Goal: Task Accomplishment & Management: Use online tool/utility

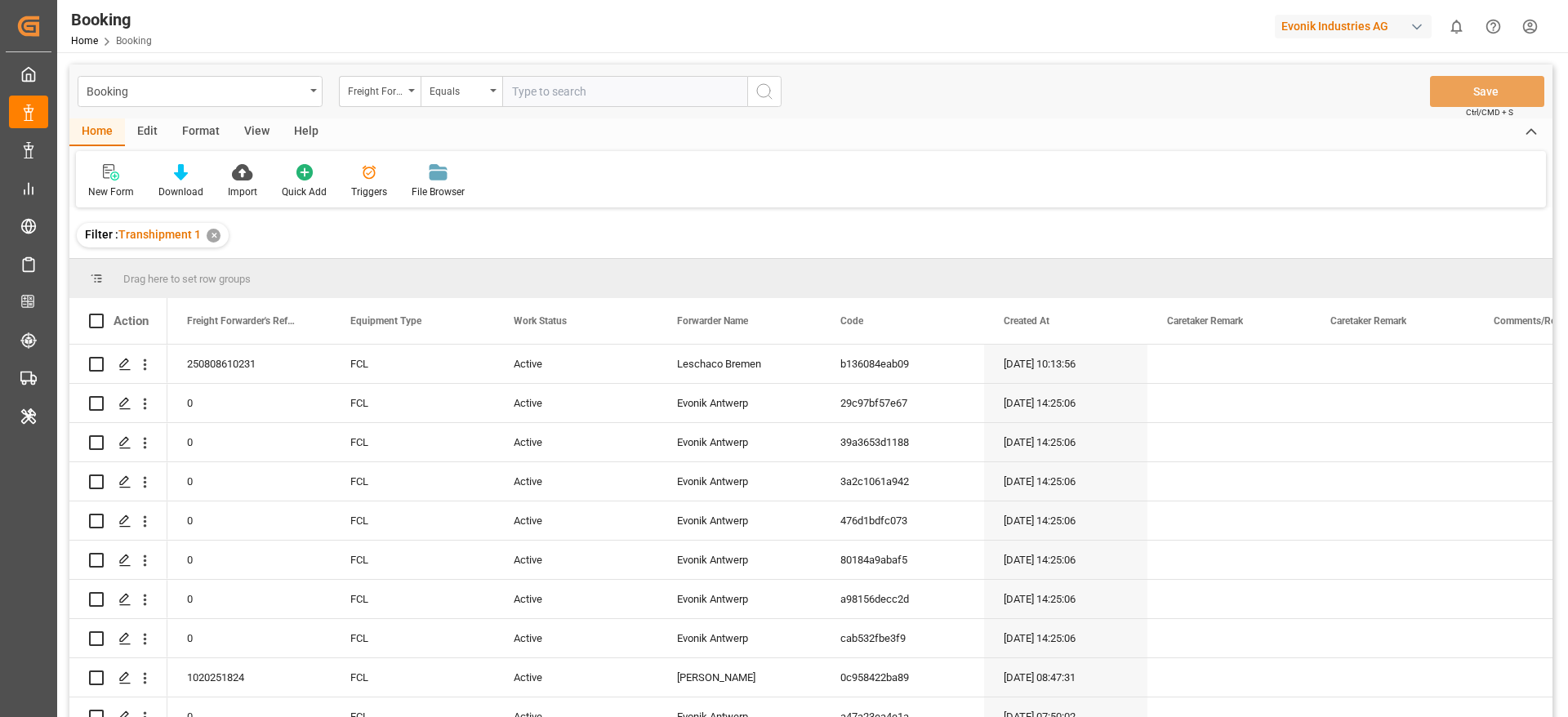
click at [209, 132] on div "Format" at bounding box center [201, 133] width 62 height 28
click at [1330, 27] on div "Evonik Industries AG" at bounding box center [1353, 26] width 157 height 24
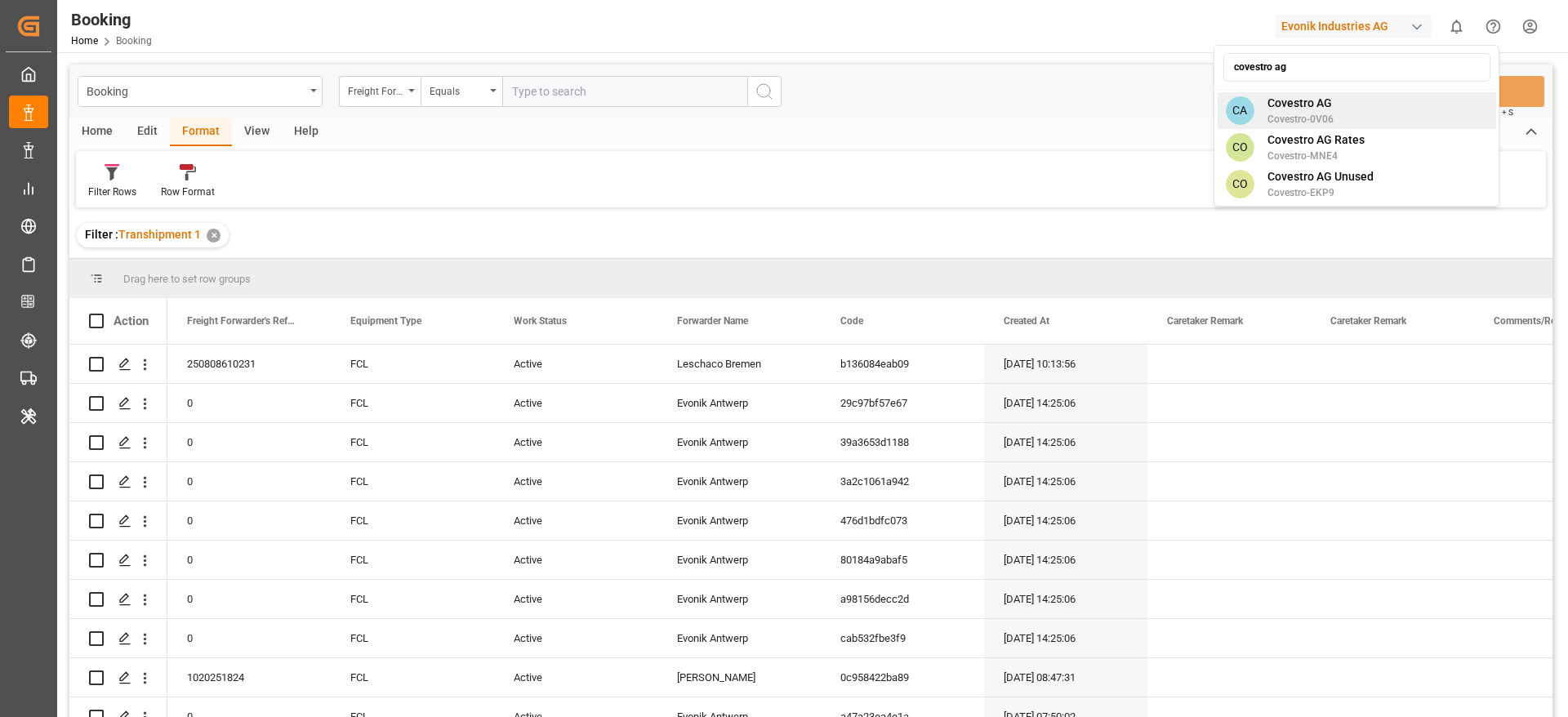
type input "covestro ag"
click at [1354, 104] on div "CA Covestro AG Covestro-0V06" at bounding box center [1357, 110] width 278 height 37
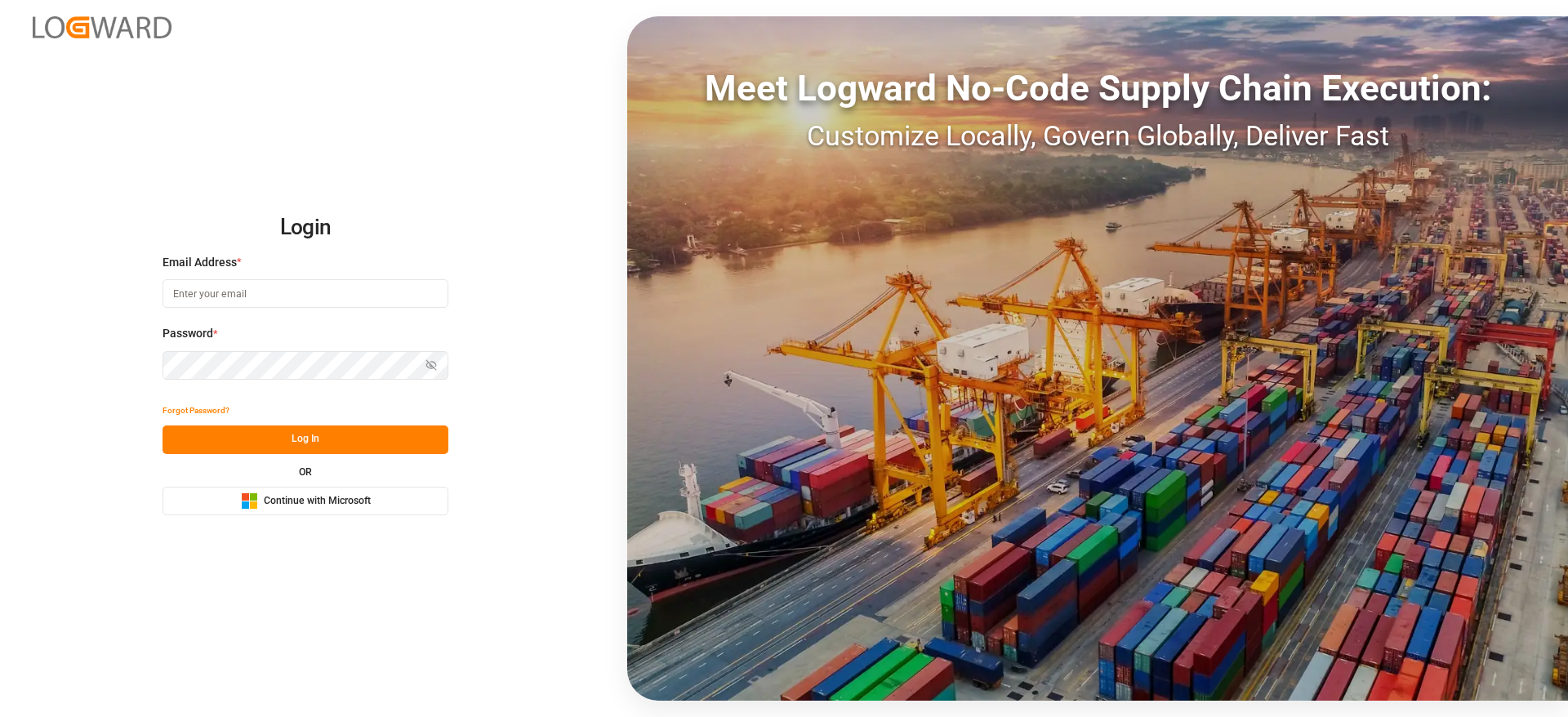
click at [407, 506] on button "Microsoft Logo Continue with Microsoft" at bounding box center [306, 502] width 286 height 28
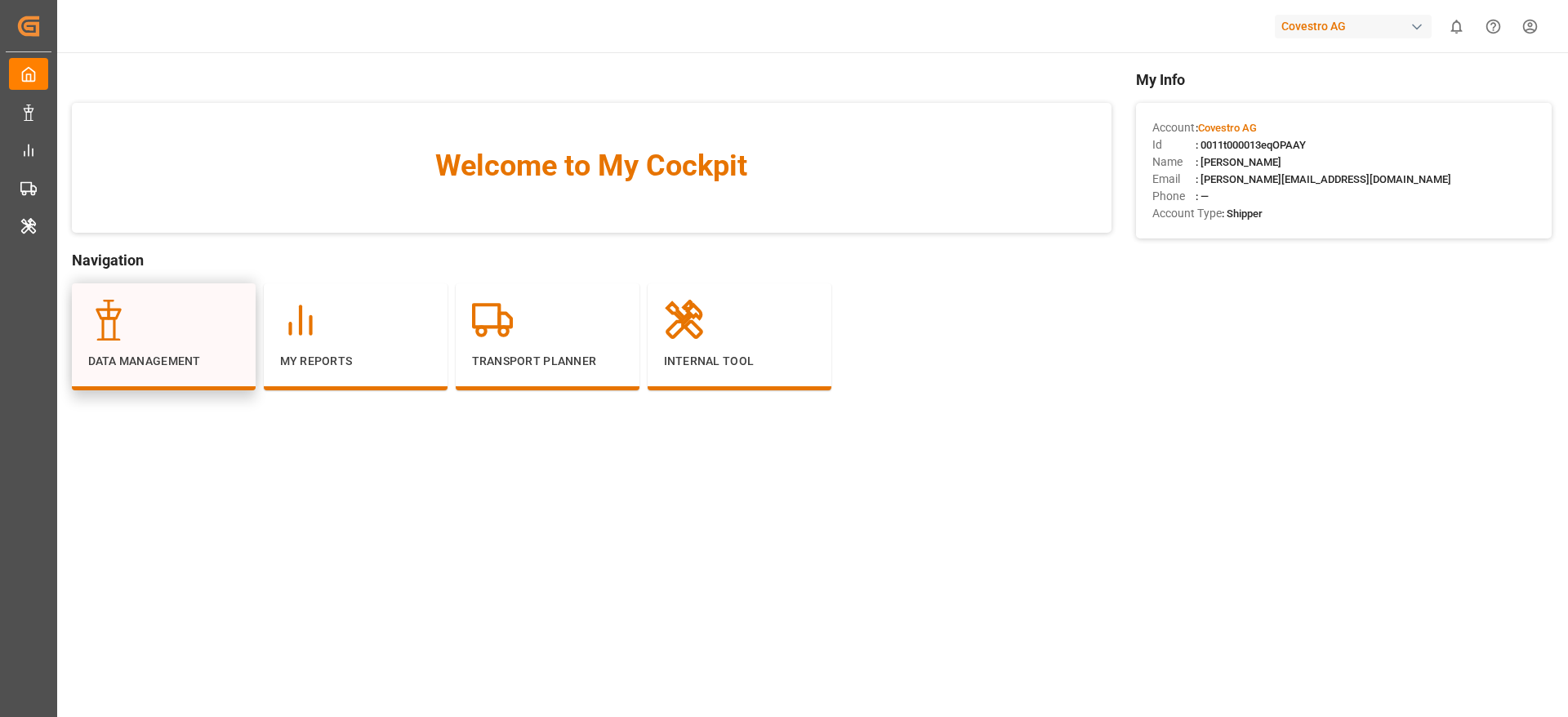
click at [159, 358] on p "Data Management" at bounding box center [164, 361] width 151 height 17
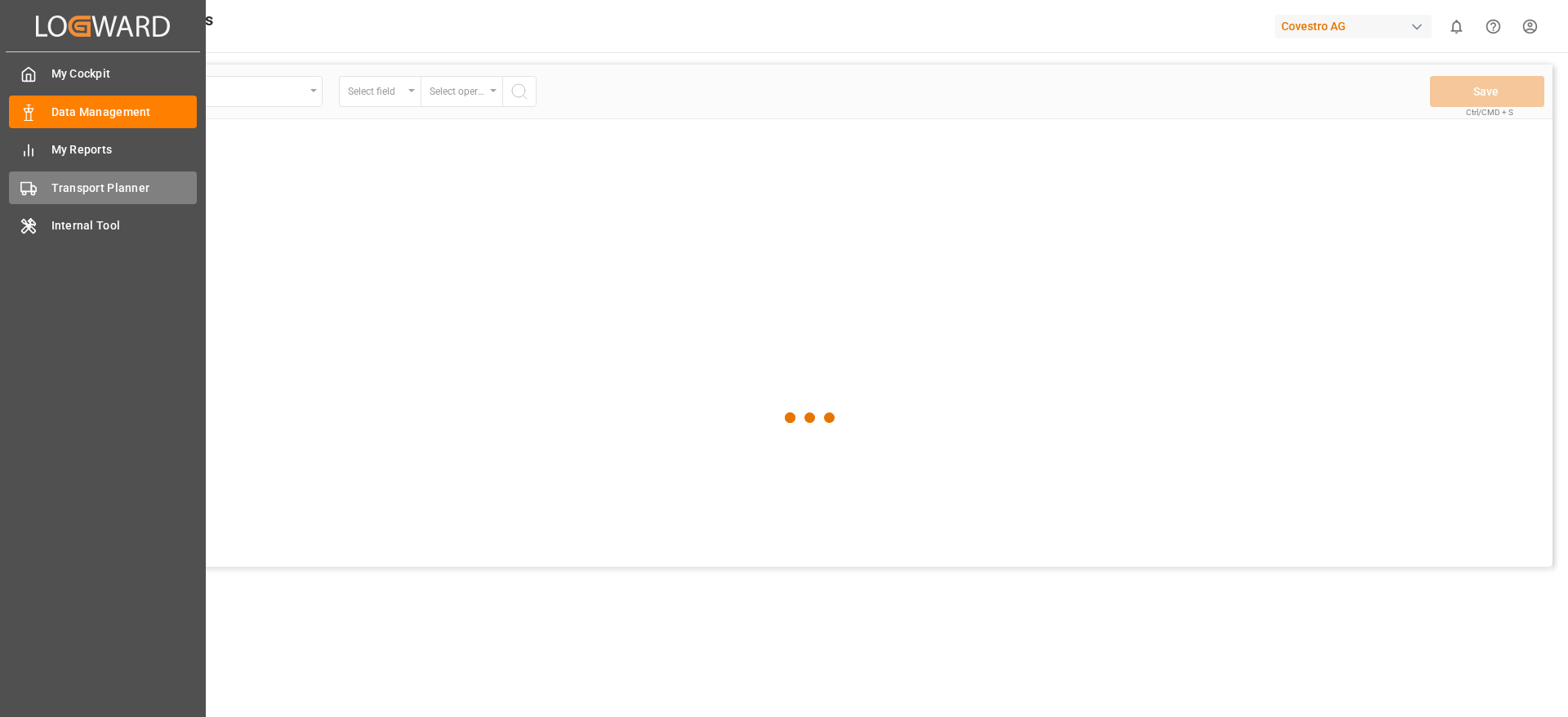
click at [45, 182] on div "Transport Planner Transport Planner" at bounding box center [103, 187] width 188 height 32
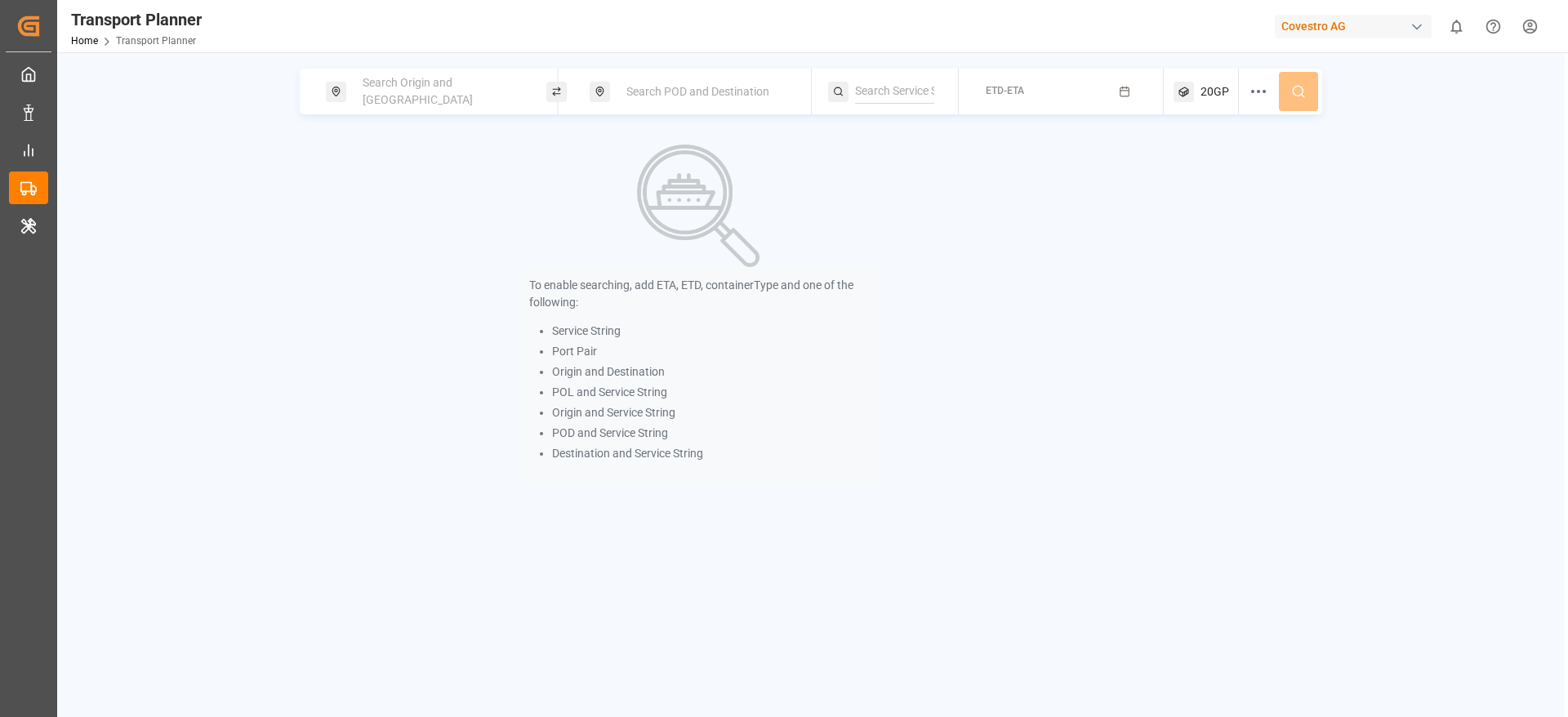
click at [702, 92] on span "Search POD and Destination" at bounding box center [698, 91] width 143 height 13
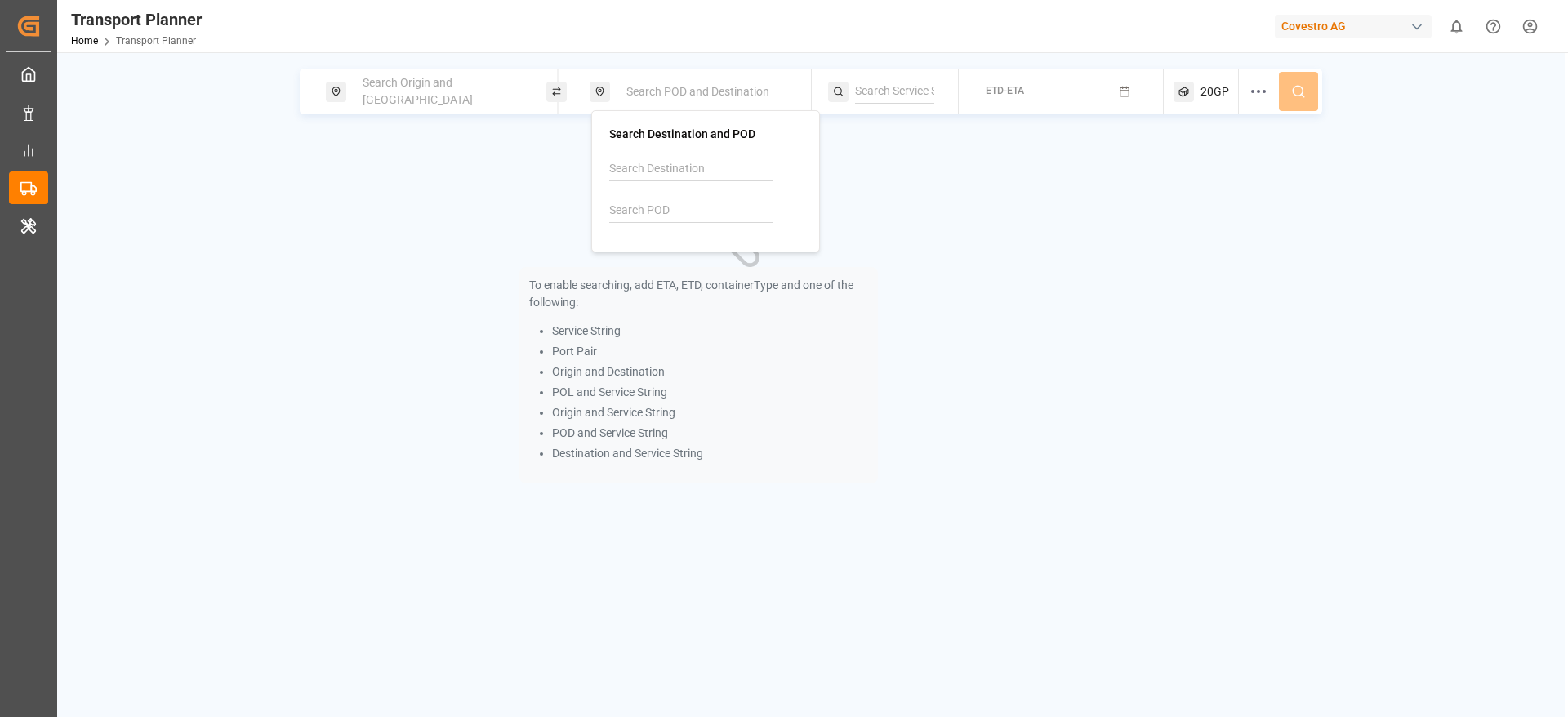
click at [676, 204] on input at bounding box center [691, 211] width 165 height 24
click at [695, 170] on input at bounding box center [691, 169] width 165 height 24
click at [693, 210] on input at bounding box center [691, 211] width 165 height 24
paste input "CNSHA"
type input "CNSHA"
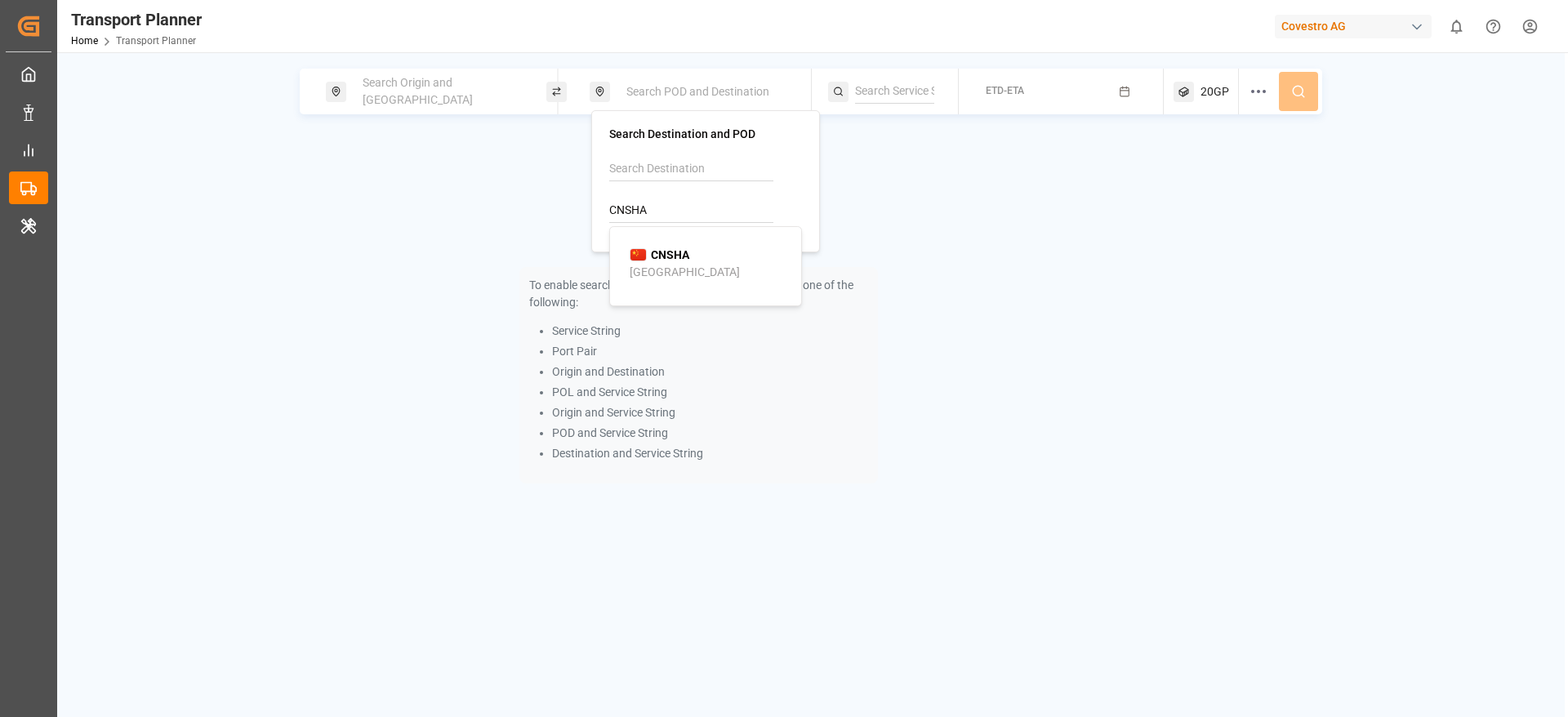
click at [700, 247] on div "CNSHA Shanghai" at bounding box center [708, 263] width 158 height 34
click at [411, 79] on div "Search Origin and POL" at bounding box center [441, 91] width 177 height 47
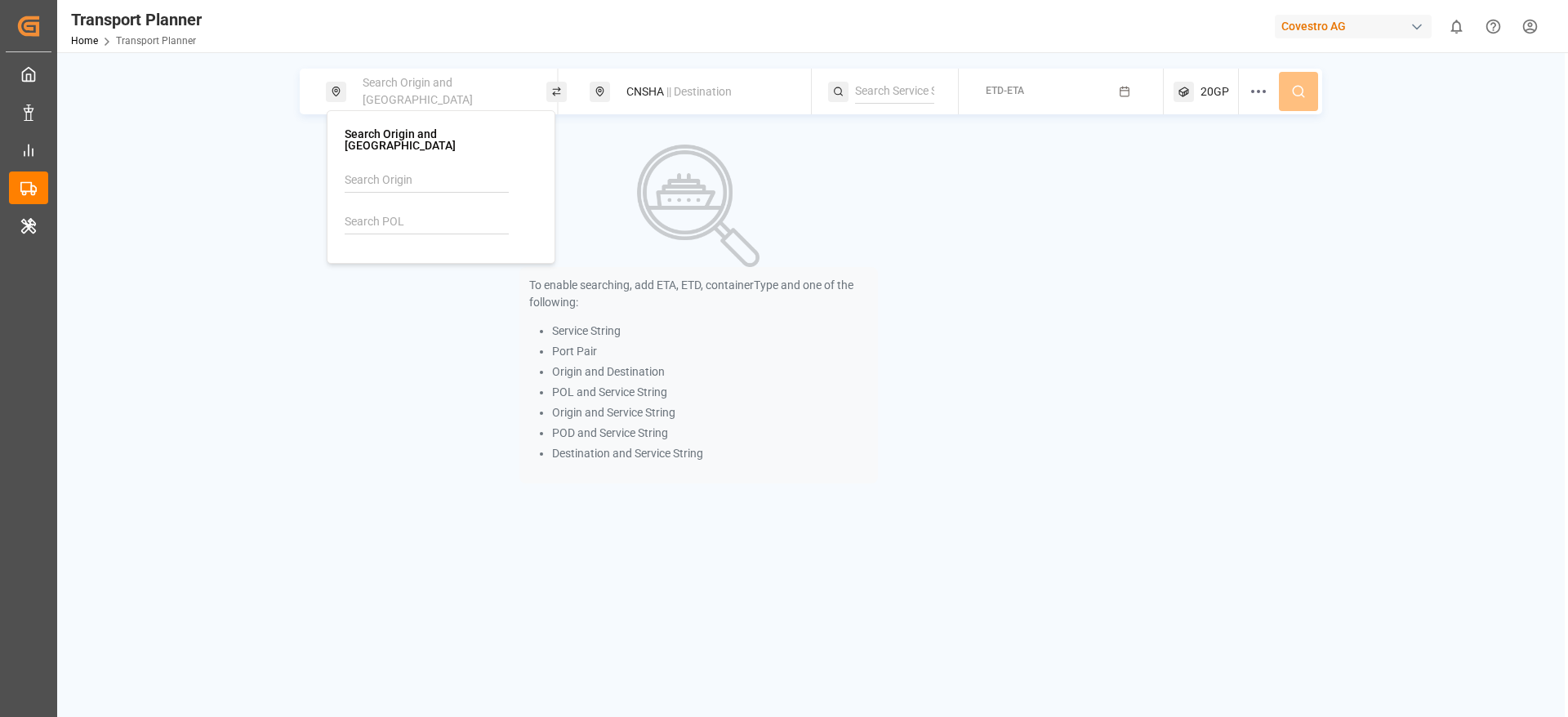
click at [393, 170] on input at bounding box center [426, 181] width 165 height 24
paste input "DEHAM"
type input "D"
click at [721, 221] on img at bounding box center [698, 206] width 122 height 122
click at [389, 95] on span "Search Origin and POL" at bounding box center [418, 91] width 110 height 30
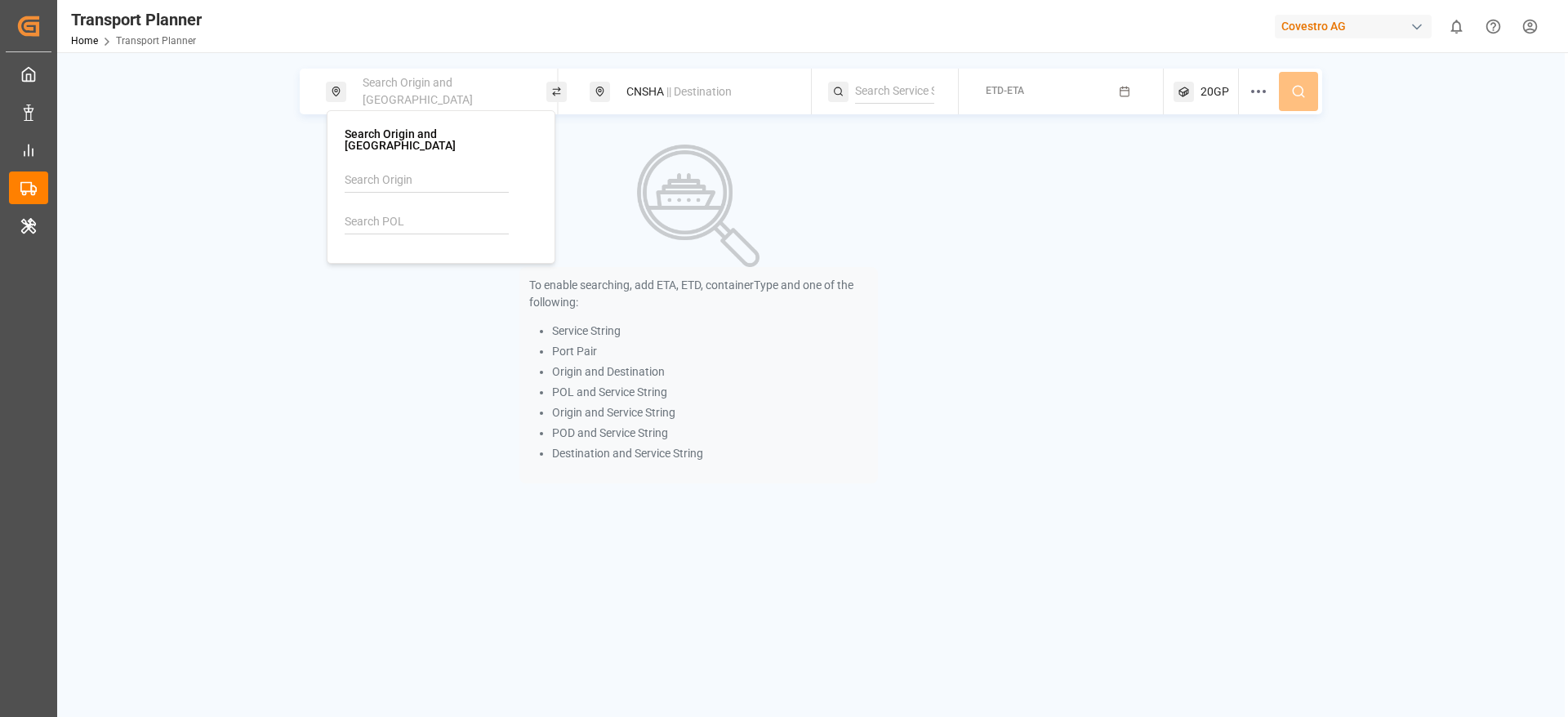
click at [375, 210] on input at bounding box center [426, 222] width 165 height 24
paste input "DEHAM"
type input "DEHAM"
click at [455, 258] on div "DEHAM Hamburg" at bounding box center [444, 275] width 158 height 34
click at [913, 212] on div "To enable searching, add ETA, ETD, containerType and one of the following: Serv…" at bounding box center [699, 313] width 798 height 358
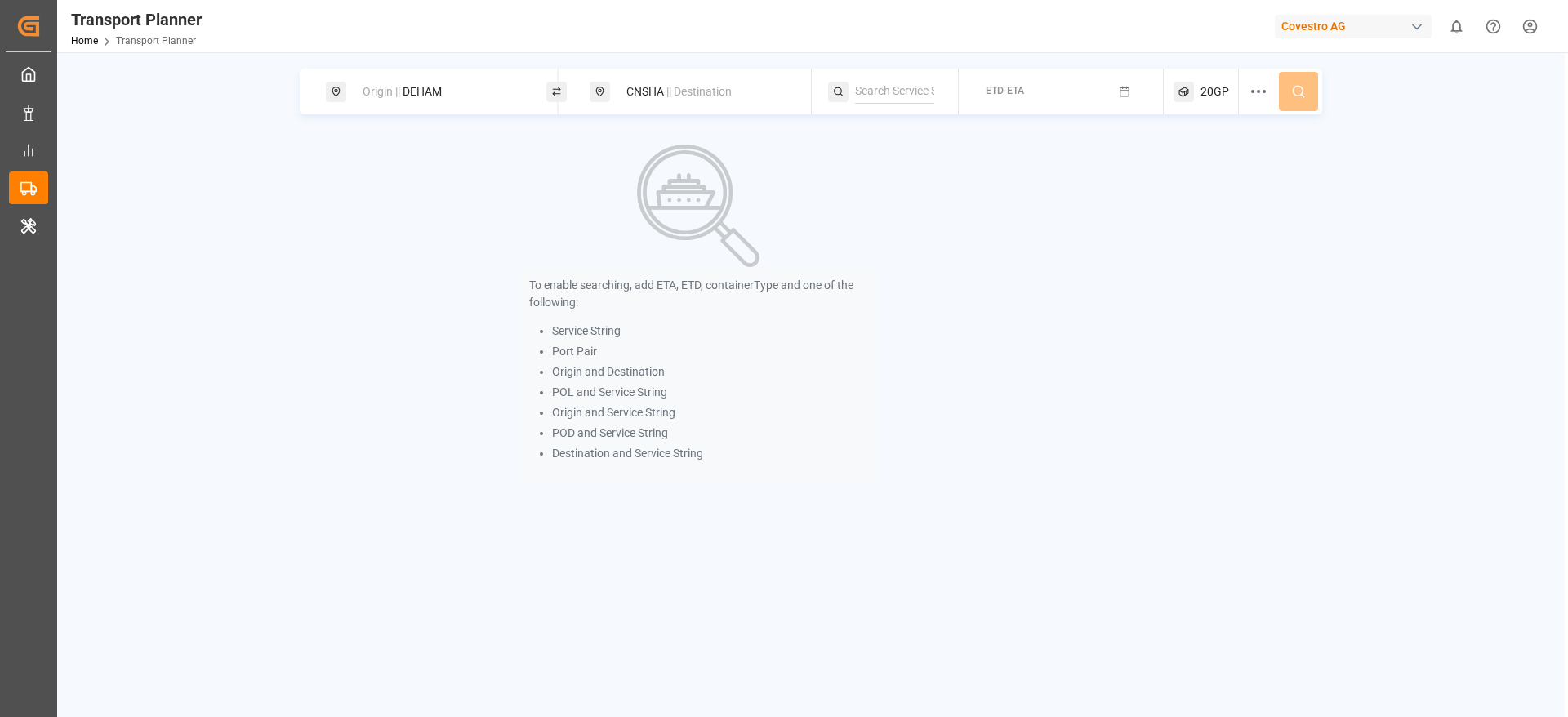
click at [1051, 88] on button "ETD-ETA" at bounding box center [1061, 92] width 185 height 32
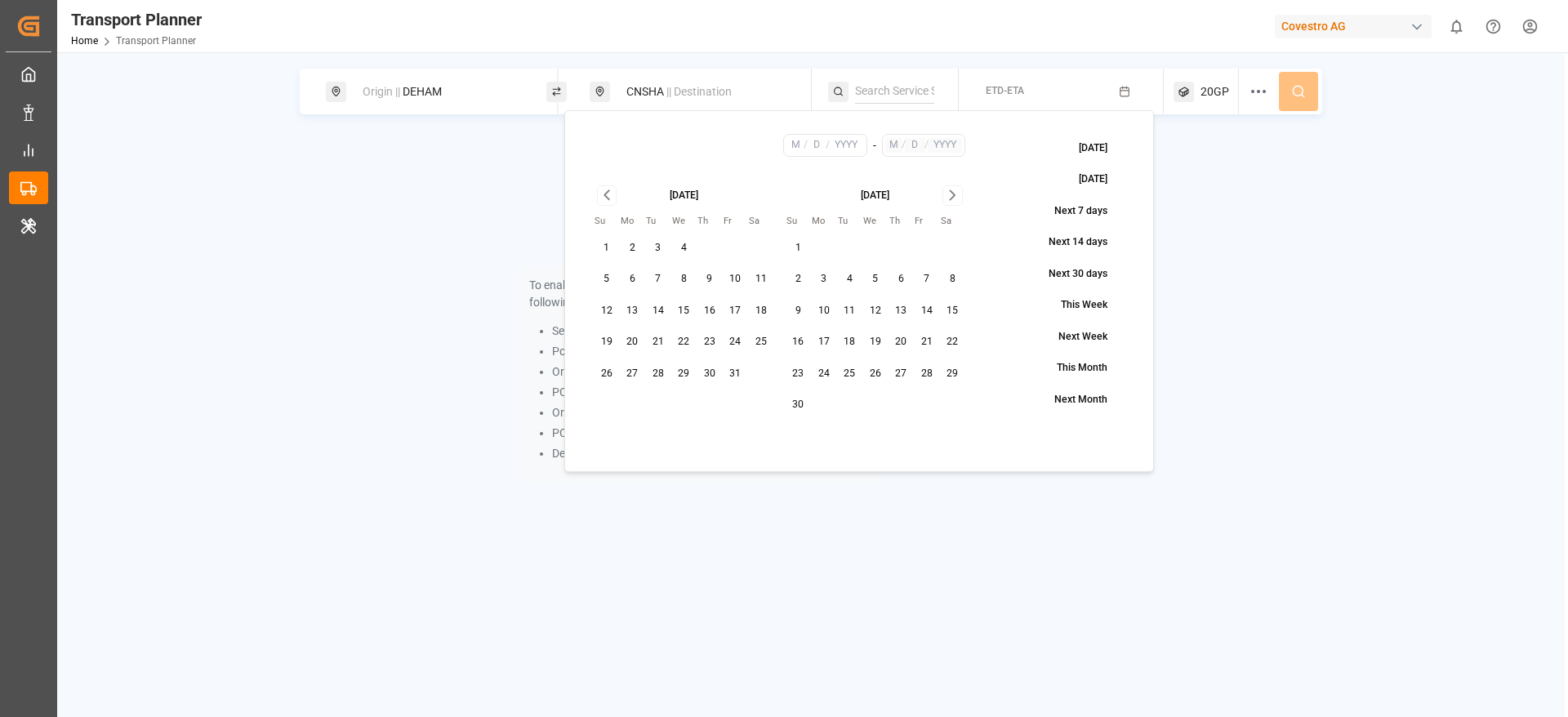
click at [629, 276] on button "6" at bounding box center [633, 279] width 26 height 26
type input "10"
type input "6"
type input "2025"
click at [802, 400] on button "30" at bounding box center [799, 406] width 26 height 26
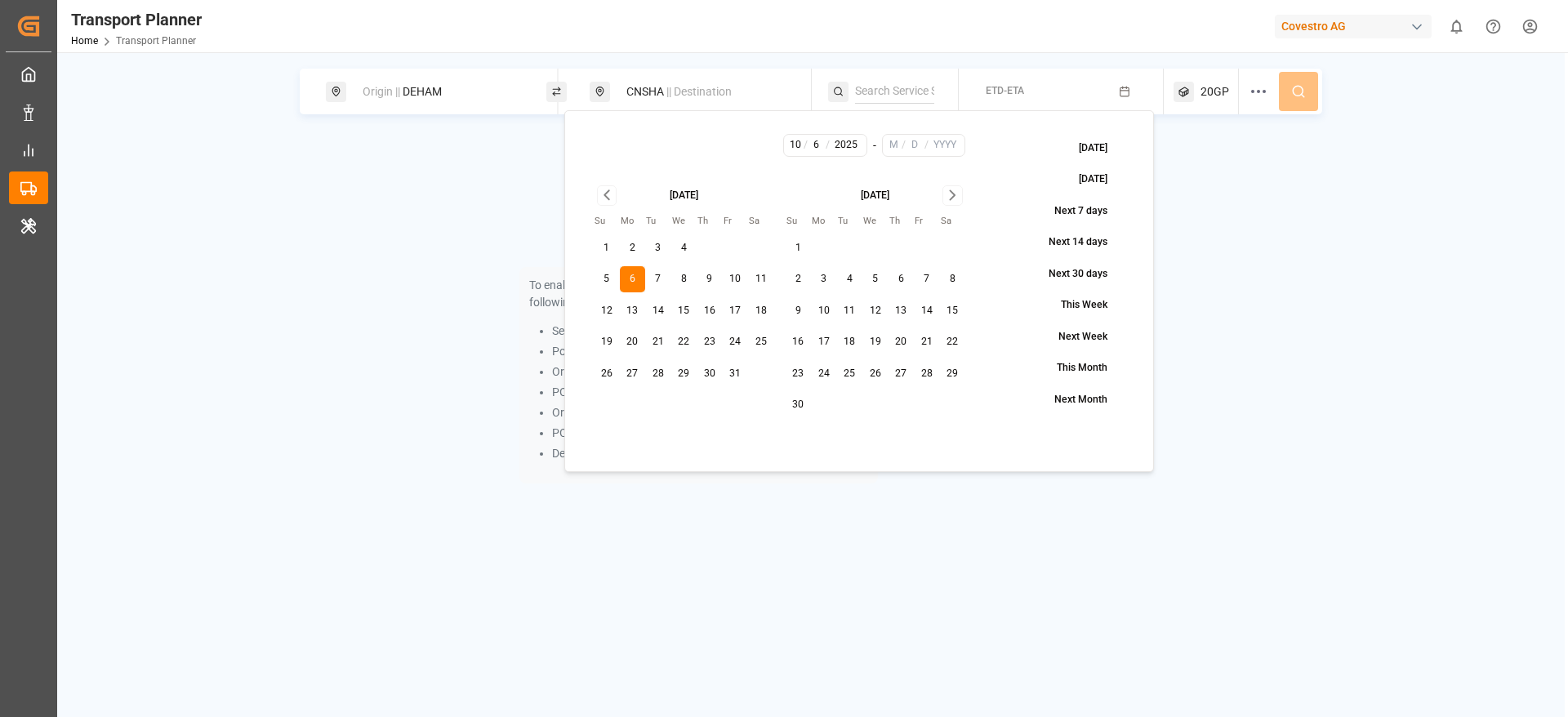
type input "11"
type input "30"
type input "2025"
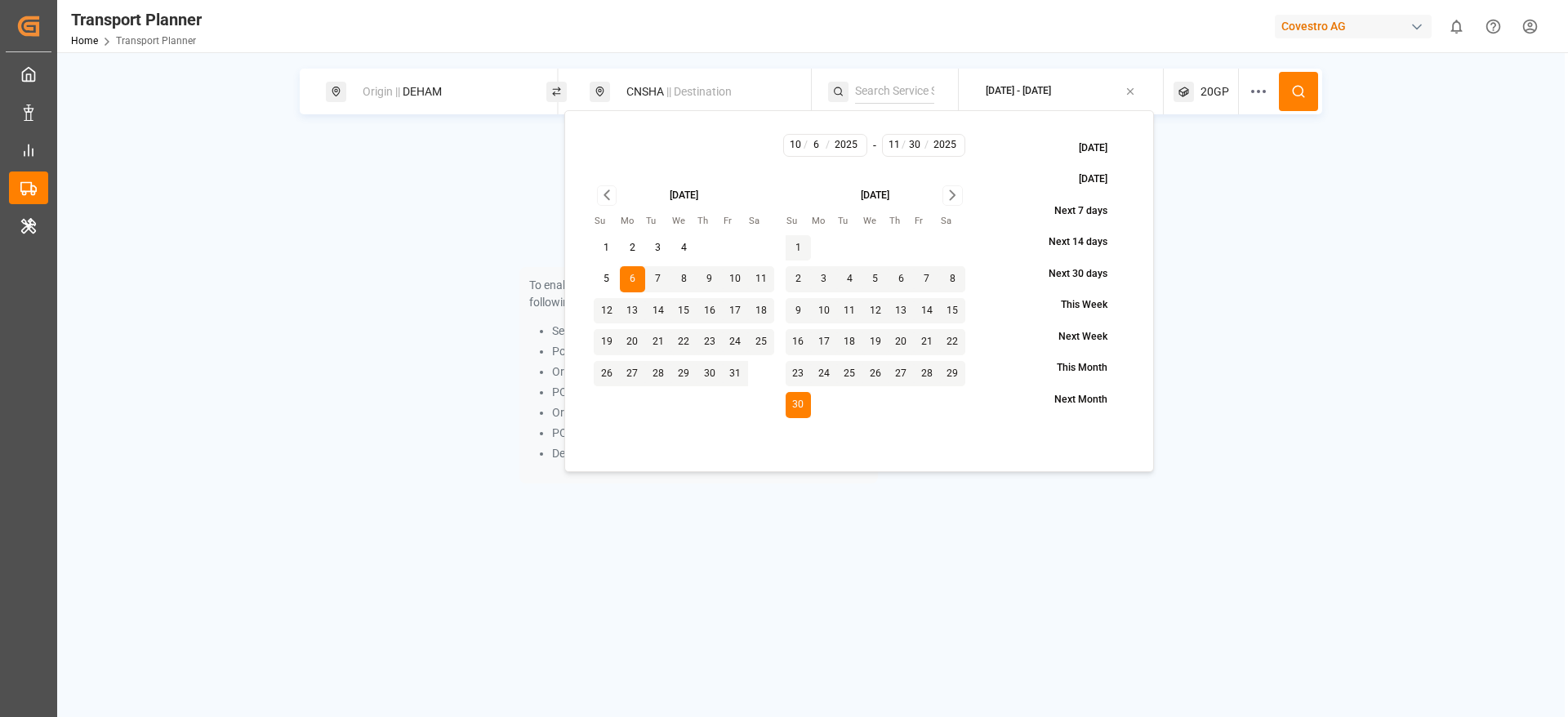
click at [1218, 93] on span "20GP" at bounding box center [1214, 92] width 28 height 17
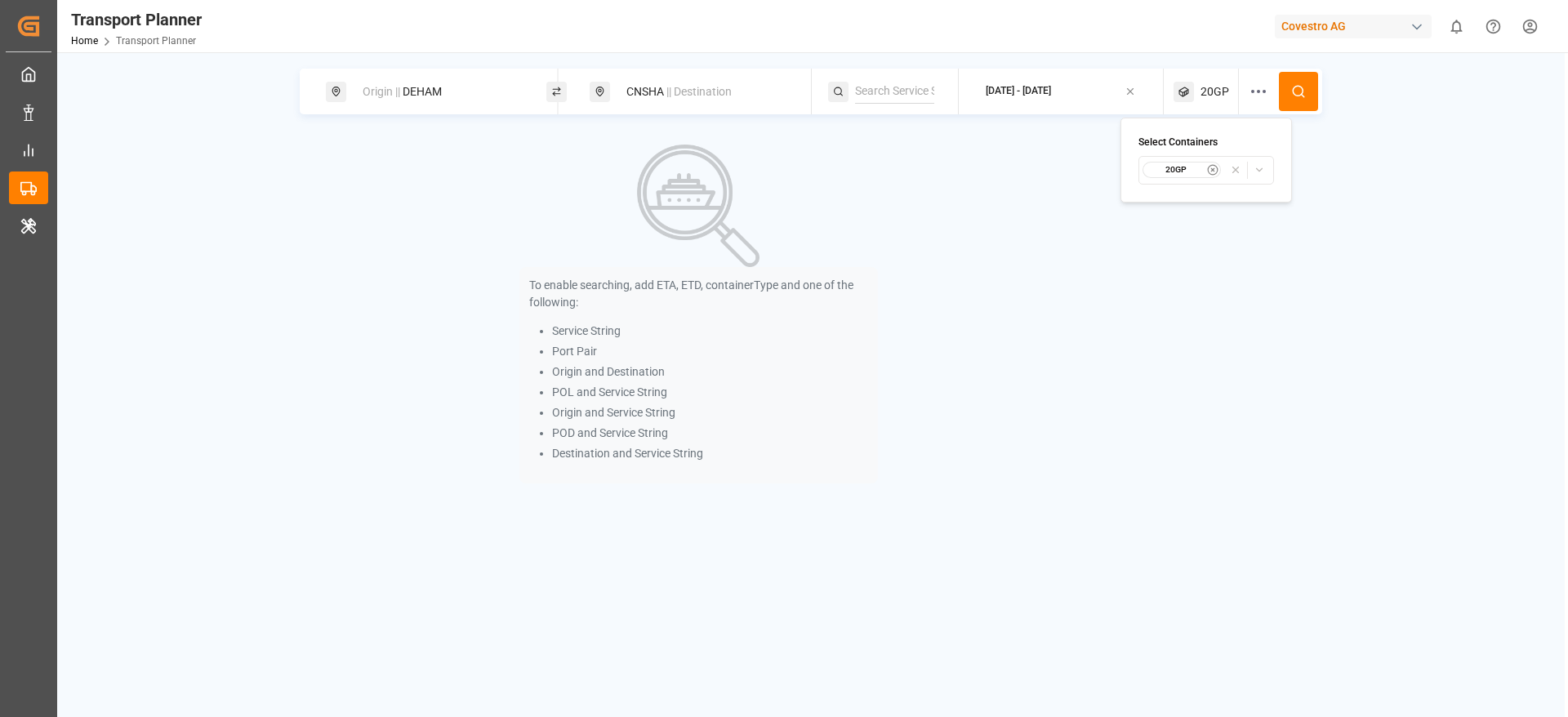
click at [1195, 168] on small "20GP" at bounding box center [1176, 170] width 57 height 11
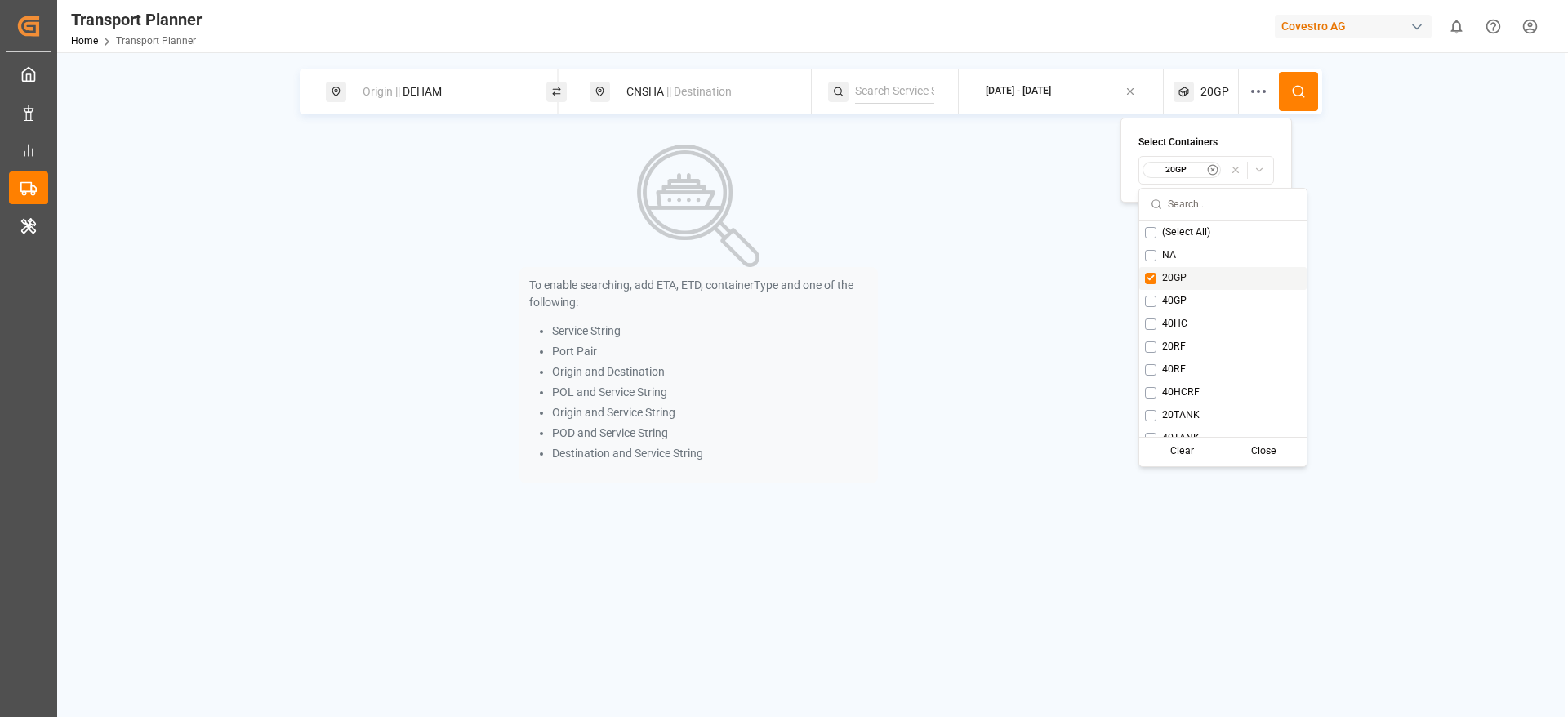
click at [1155, 278] on button "Suggestions" at bounding box center [1150, 279] width 11 height 11
click at [1129, 347] on div "20RF" at bounding box center [1208, 347] width 167 height 23
click at [1148, 369] on button "Suggestions" at bounding box center [1150, 370] width 11 height 11
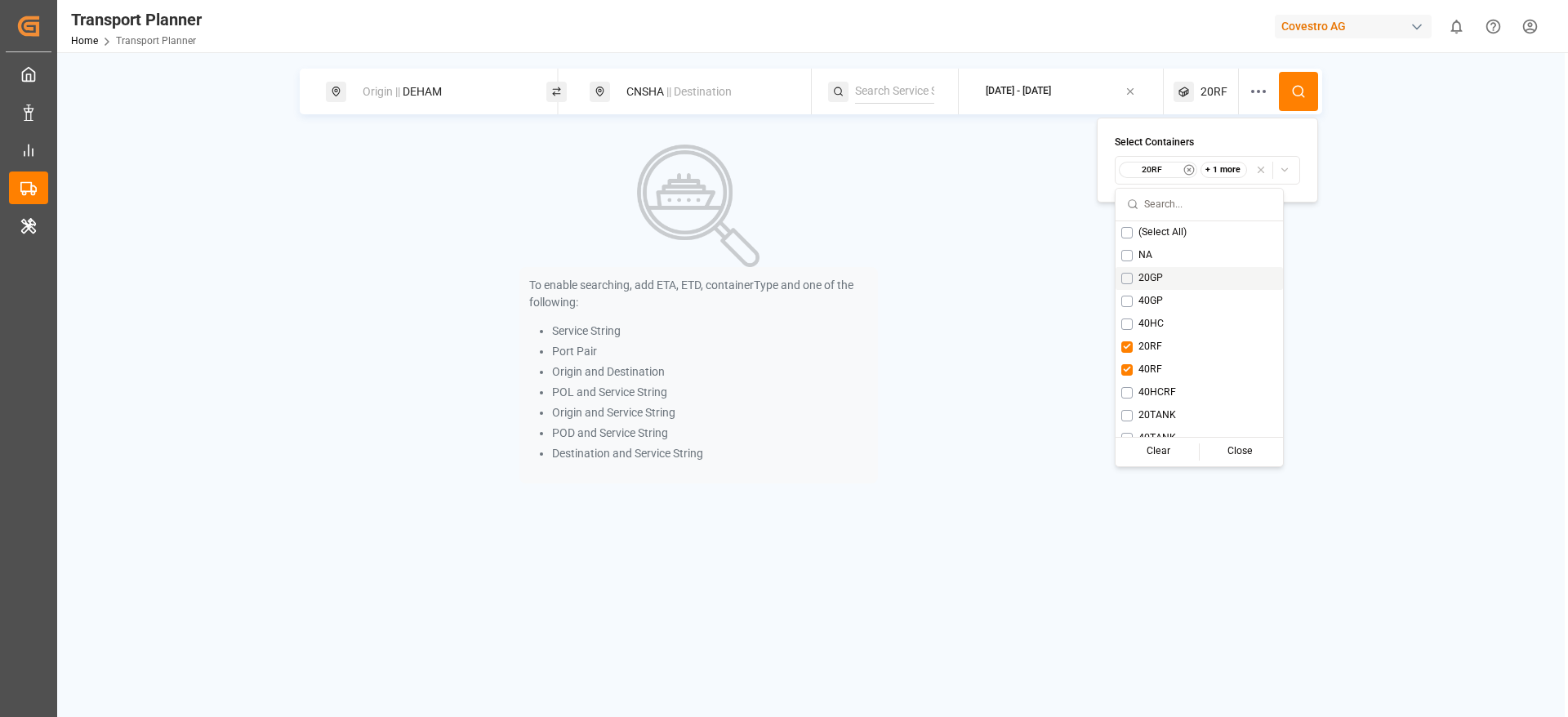
click at [1293, 84] on icon at bounding box center [1299, 91] width 15 height 15
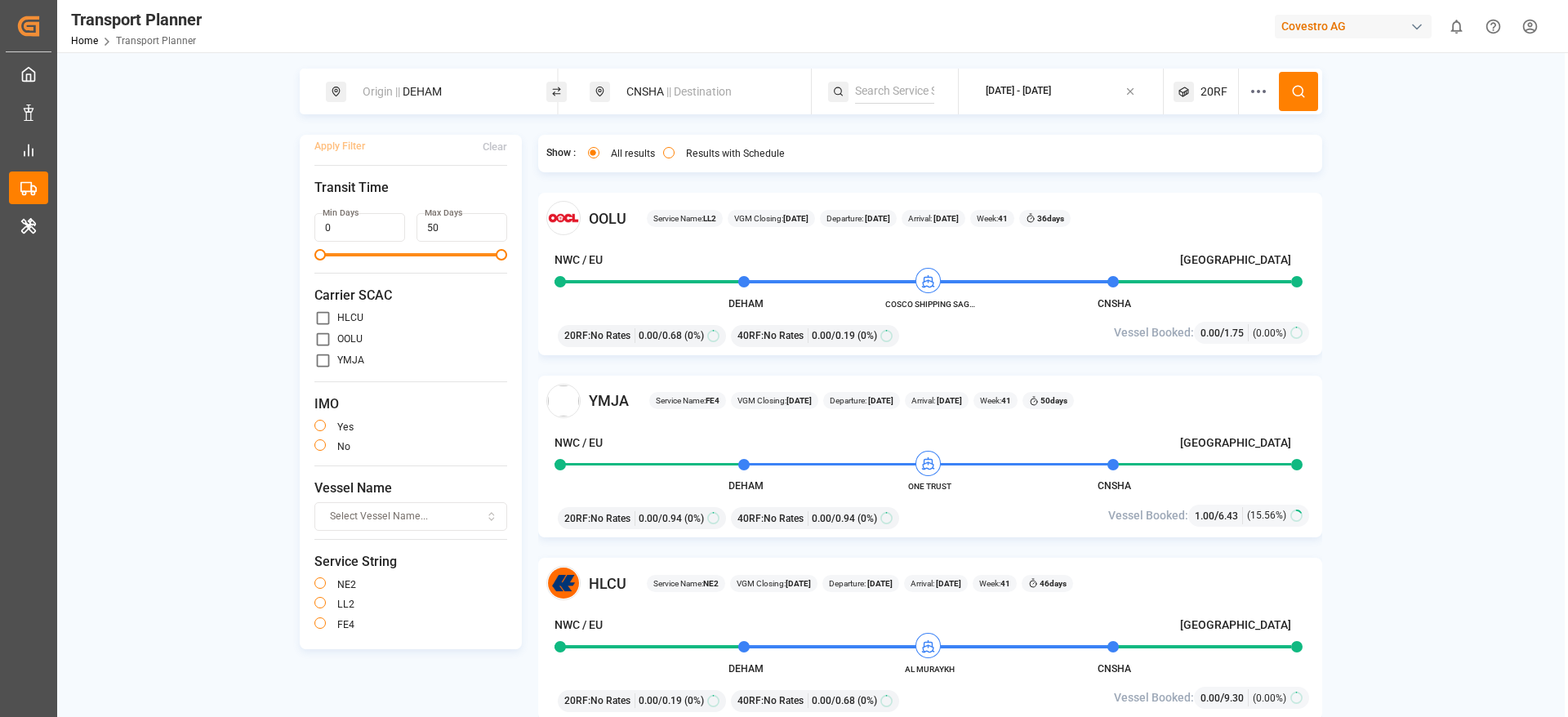
scroll to position [13, 0]
click at [321, 351] on input "primary checkbox" at bounding box center [323, 358] width 17 height 17
checkbox input "true"
click at [318, 616] on button "button" at bounding box center [320, 621] width 11 height 11
click at [341, 137] on button "Apply Filter" at bounding box center [340, 144] width 51 height 28
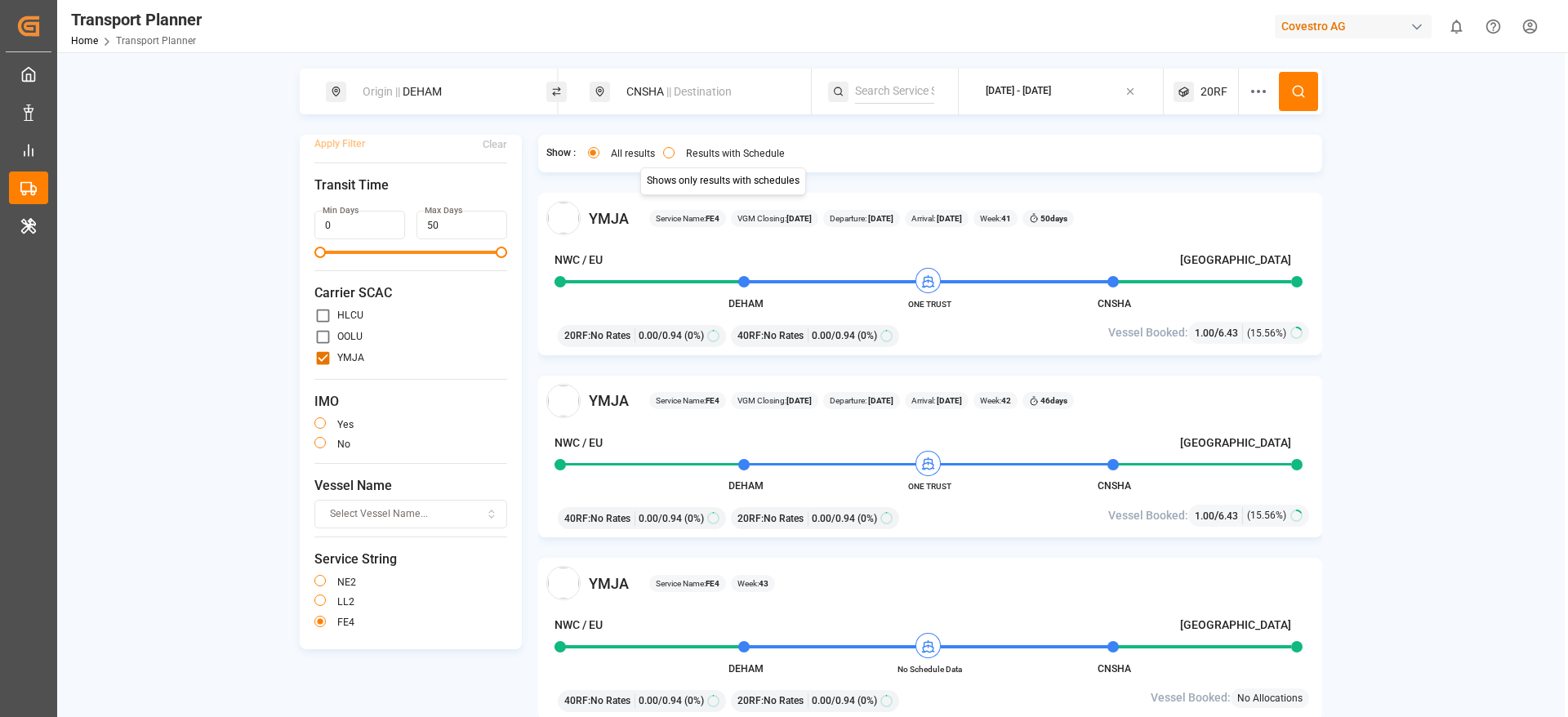
click at [663, 154] on div "Results with Schedule" at bounding box center [723, 155] width 121 height 17
click at [673, 152] on button "Results with Schedule" at bounding box center [669, 152] width 11 height 11
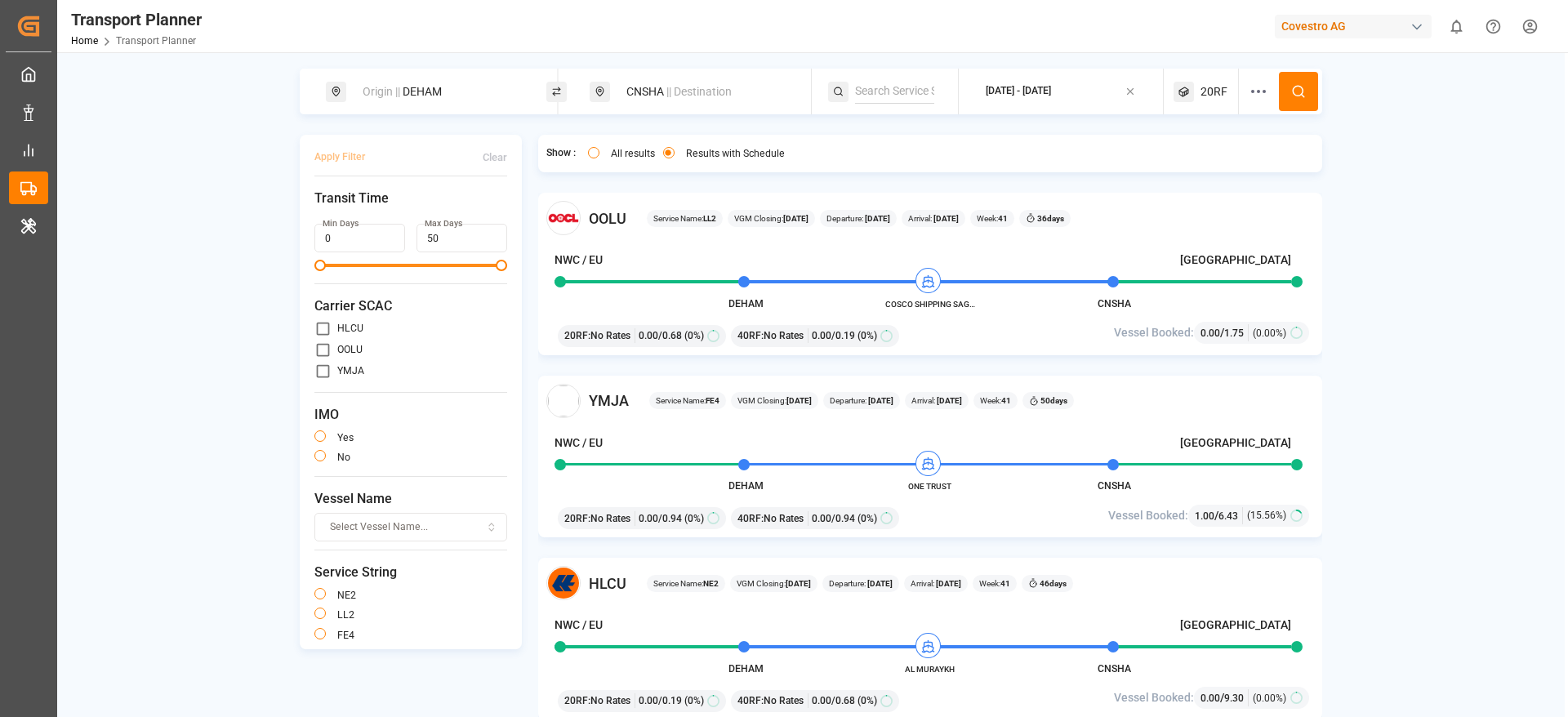
click at [320, 632] on button "button" at bounding box center [320, 634] width 11 height 11
click at [325, 371] on input "primary checkbox" at bounding box center [323, 372] width 17 height 17
checkbox input "true"
click at [333, 152] on button "Apply Filter" at bounding box center [340, 157] width 51 height 28
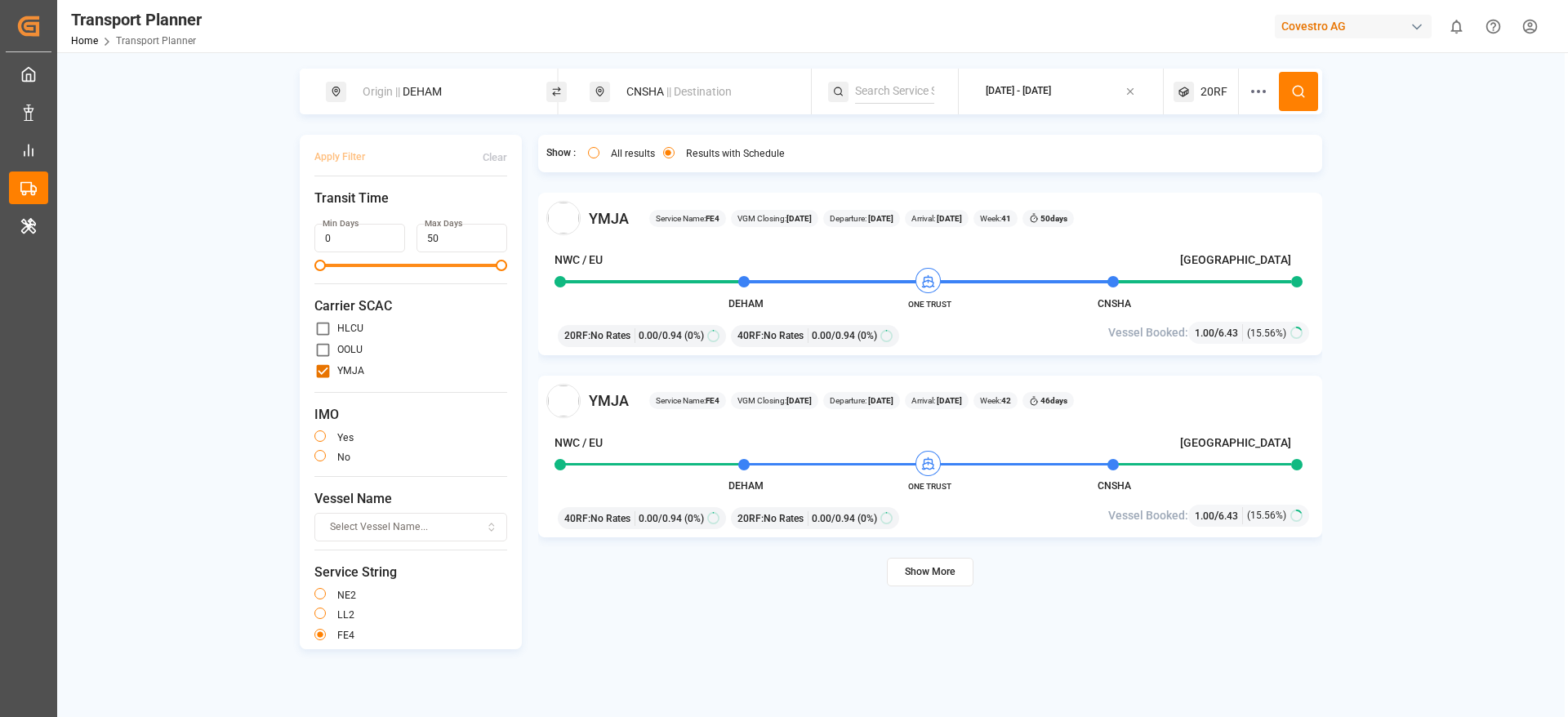
click at [671, 91] on span "|| Destination" at bounding box center [699, 91] width 65 height 13
click at [777, 211] on icon at bounding box center [779, 212] width 11 height 11
click at [657, 206] on input at bounding box center [691, 211] width 165 height 24
paste input "TWKEL"
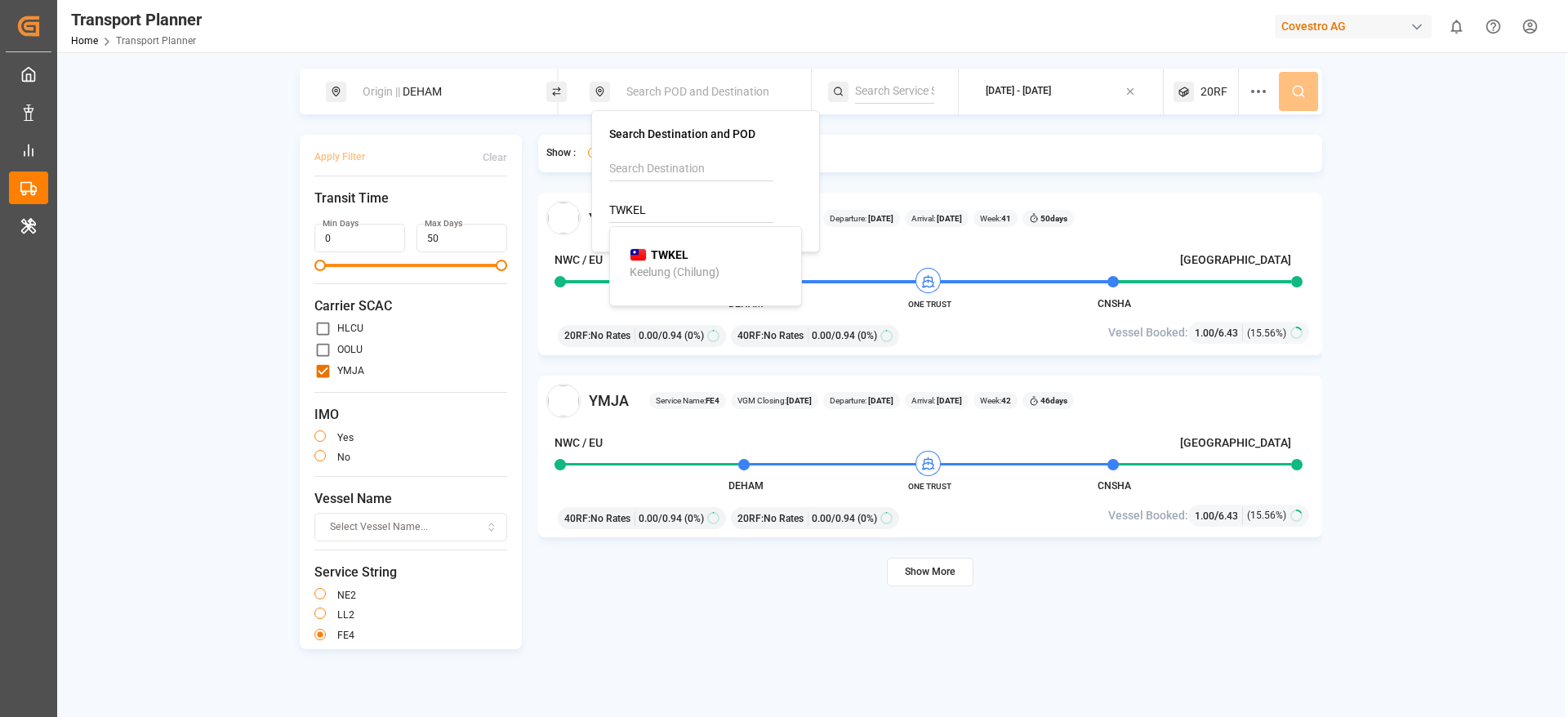
type input "TWKEL"
click at [701, 256] on div "TWKEL Keelung (Chilung)" at bounding box center [708, 263] width 158 height 34
click at [1456, 131] on div "Origin || DEHAM TWKEL || Destination 2025-10-06 - 2025-11-30 20RF Apply Filter …" at bounding box center [811, 418] width 1508 height 698
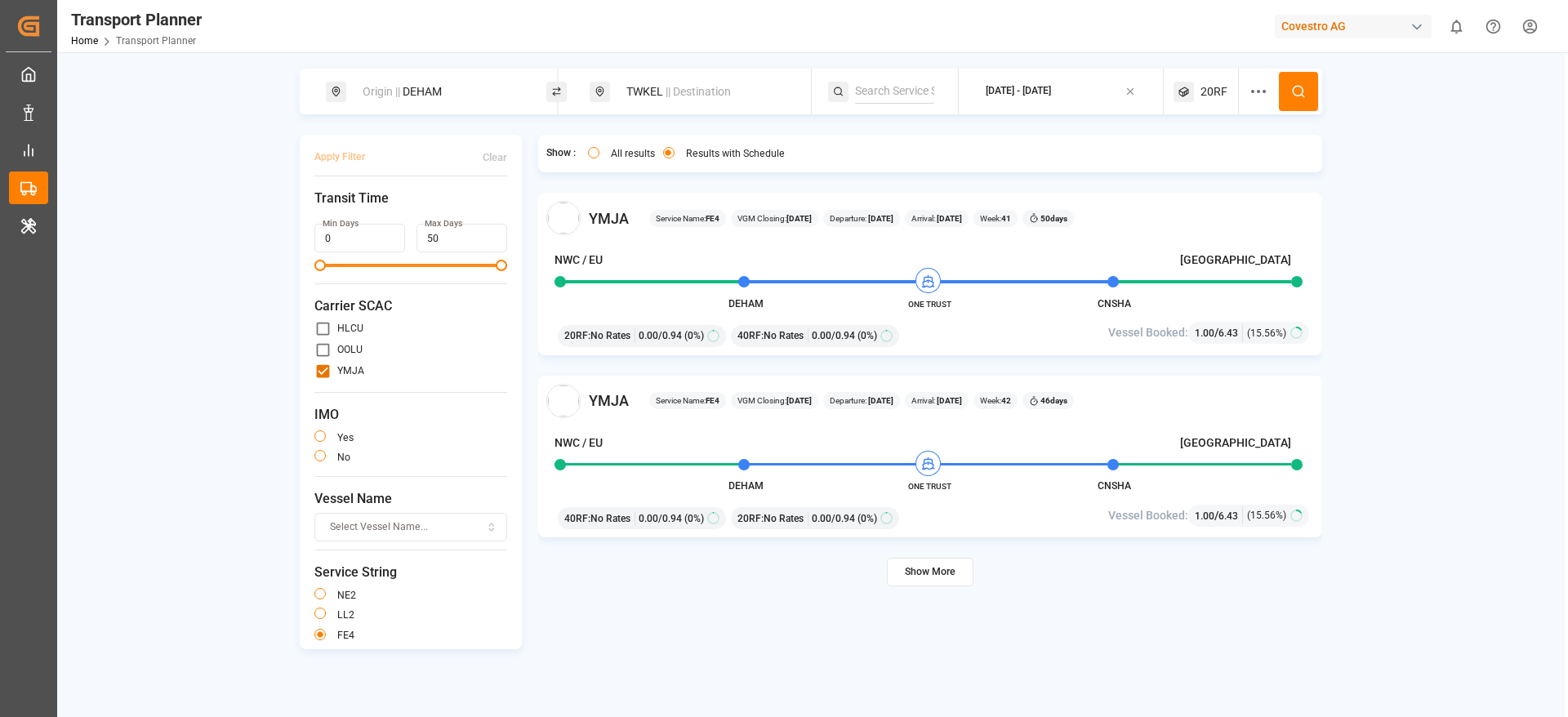
click at [1279, 87] on button at bounding box center [1299, 91] width 40 height 40
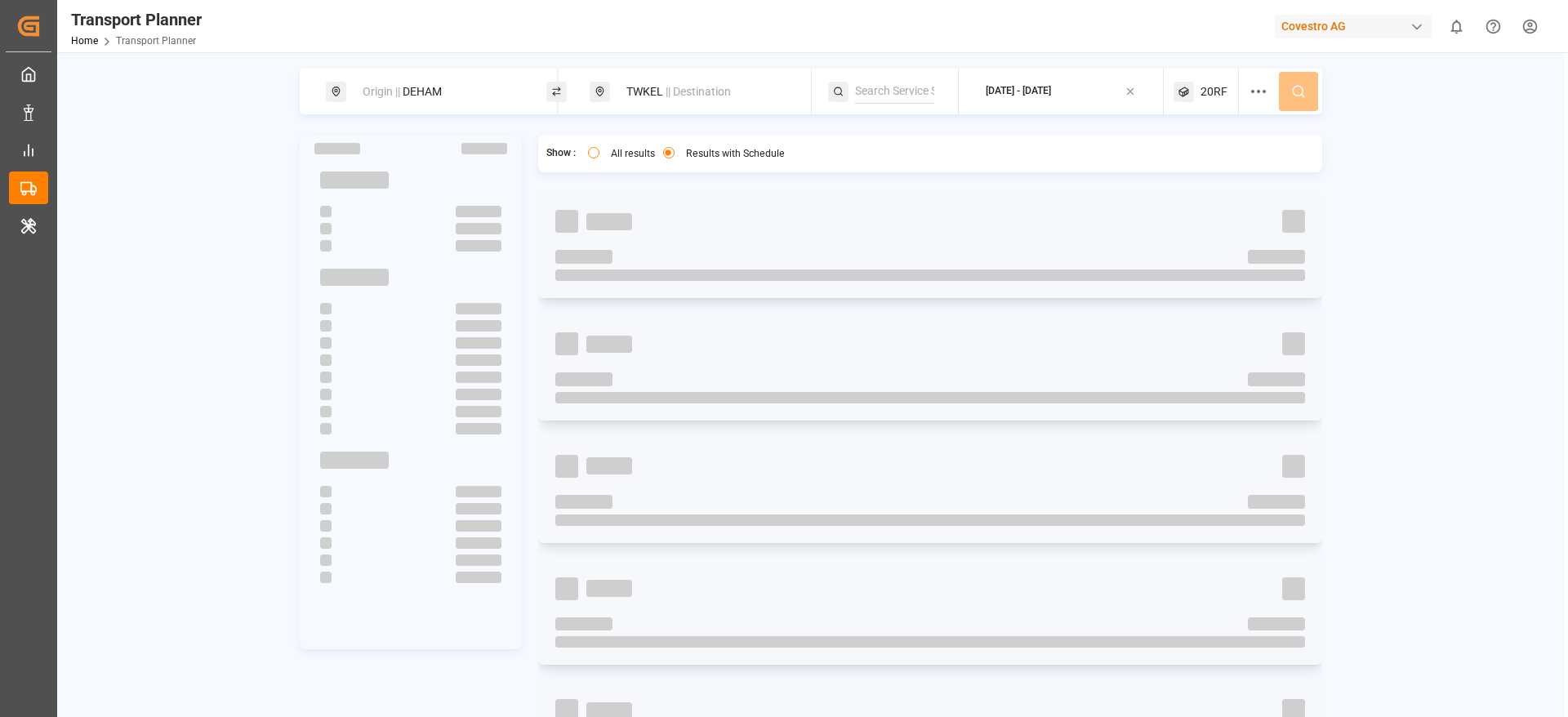
click at [1224, 89] on span "20RF" at bounding box center [1213, 92] width 27 height 17
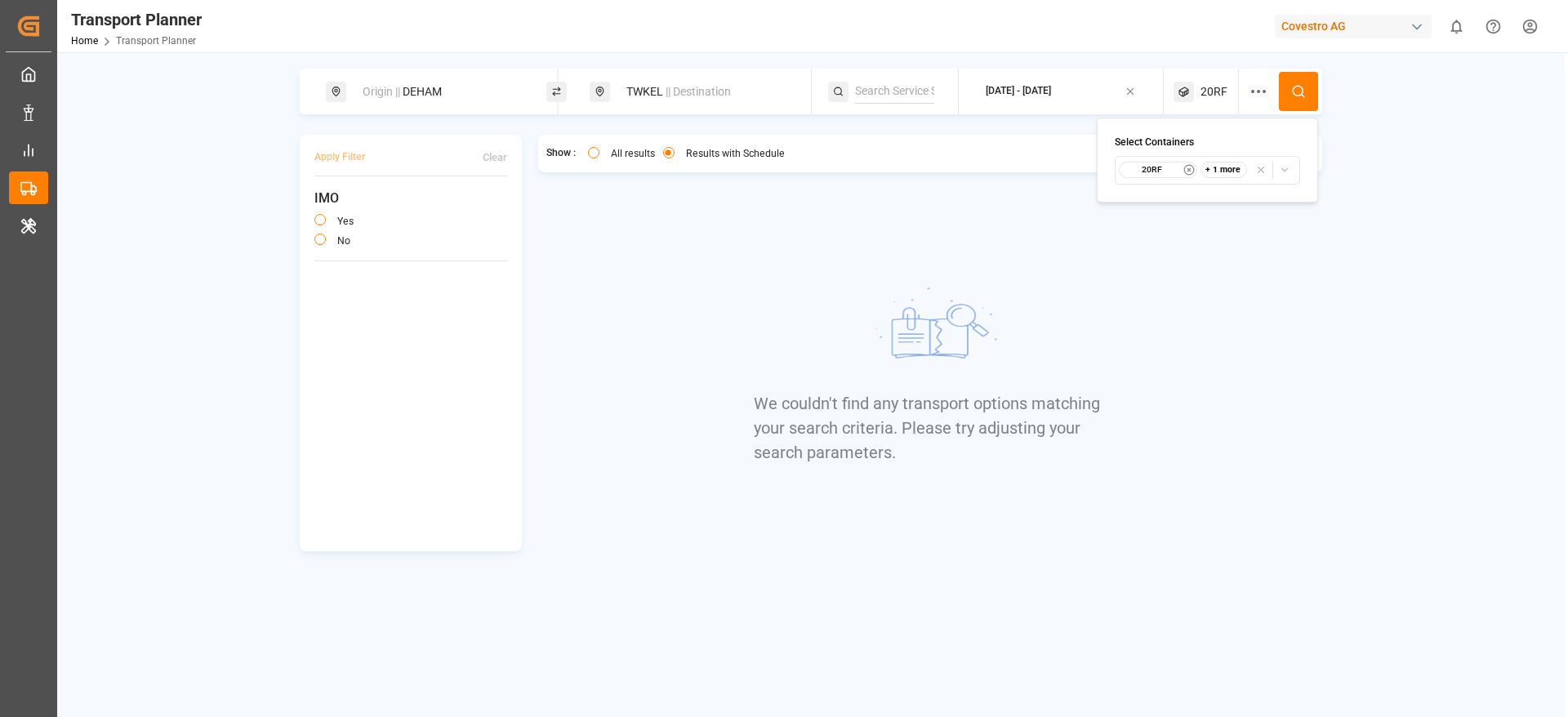
click at [1217, 84] on span "20RF" at bounding box center [1213, 92] width 27 height 17
click at [1206, 84] on span "20RF" at bounding box center [1213, 92] width 27 height 17
click at [1199, 165] on div "20RF + 1 more" at bounding box center [1185, 169] width 132 height 16
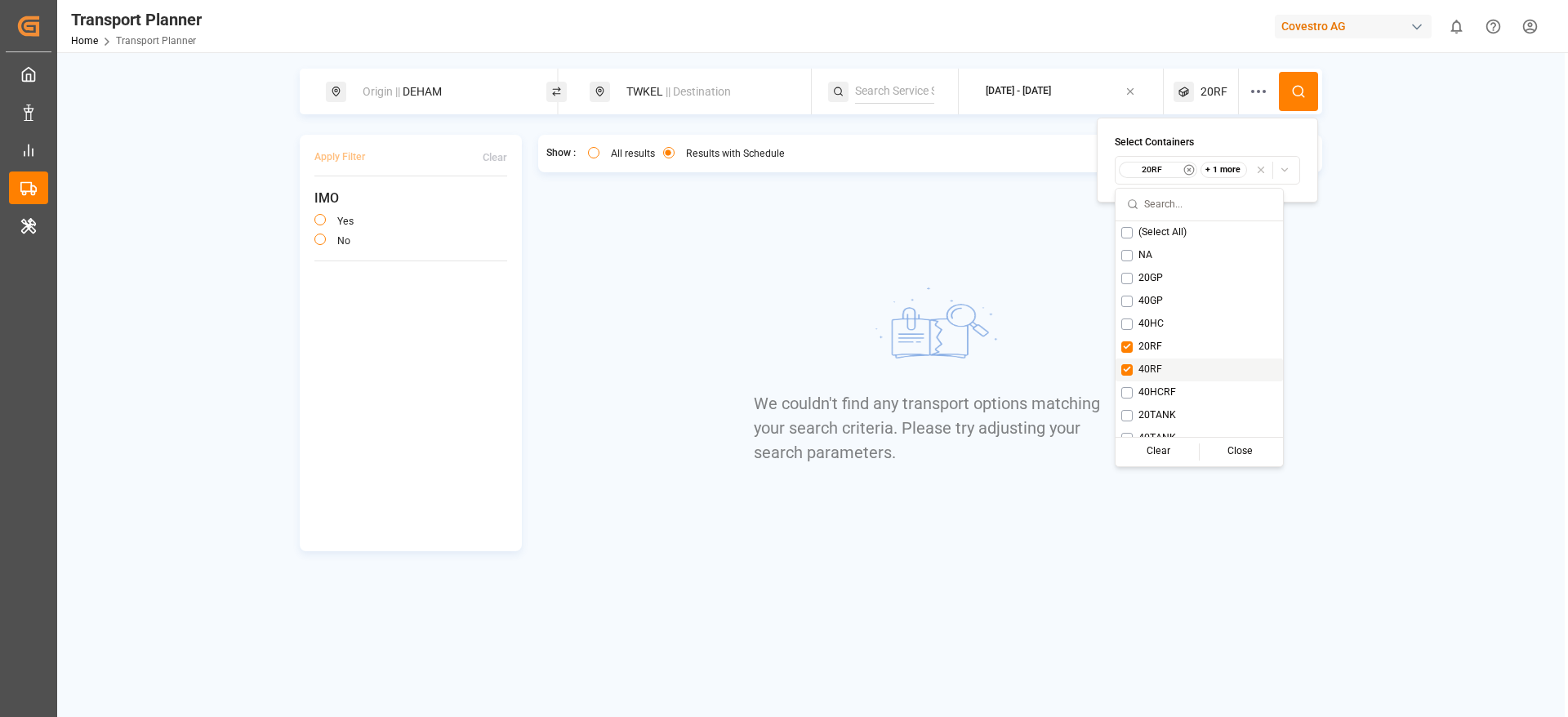
click at [1126, 366] on button "Suggestions" at bounding box center [1127, 370] width 11 height 11
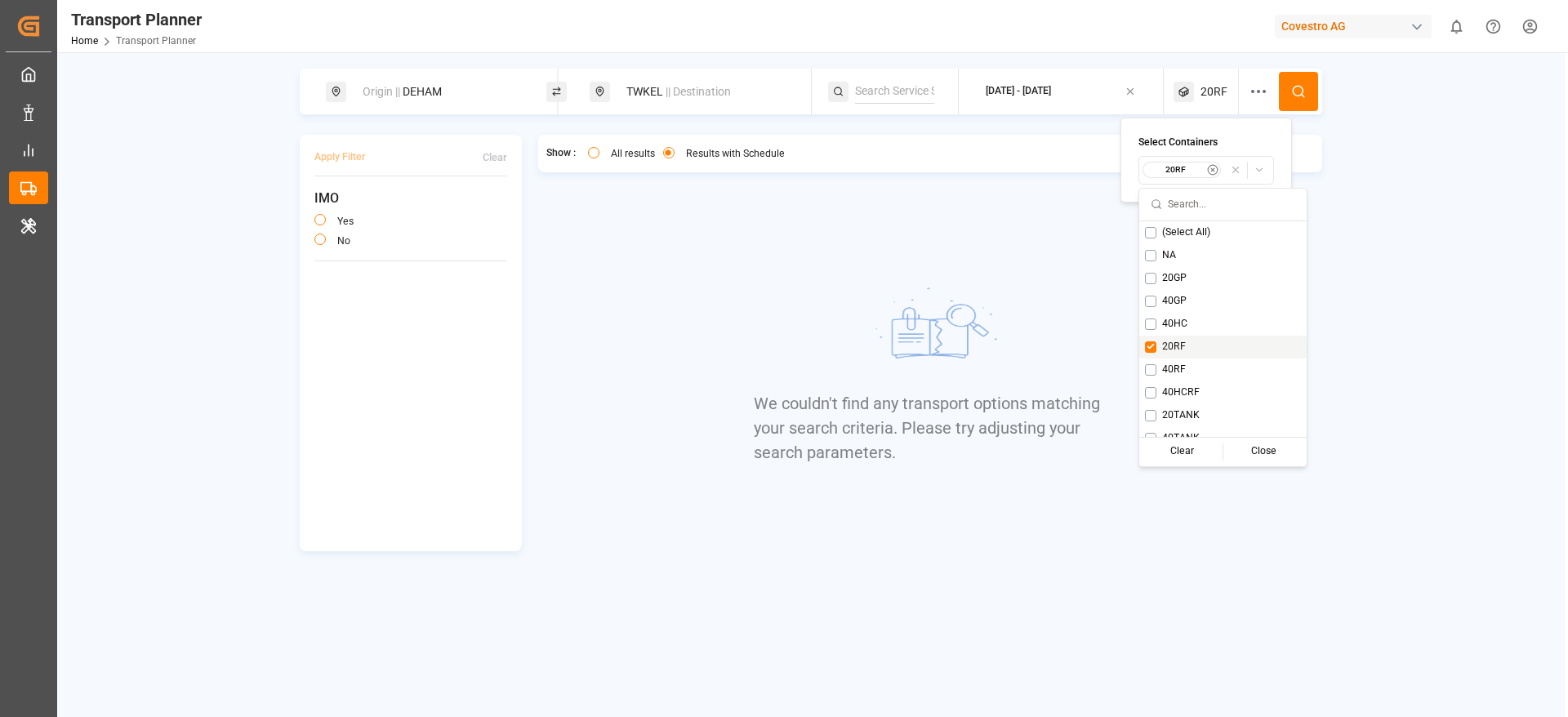
click at [1147, 339] on div "20RF" at bounding box center [1223, 347] width 167 height 23
click at [1137, 369] on button "Suggestions" at bounding box center [1135, 370] width 11 height 11
click at [1301, 75] on button at bounding box center [1299, 91] width 40 height 40
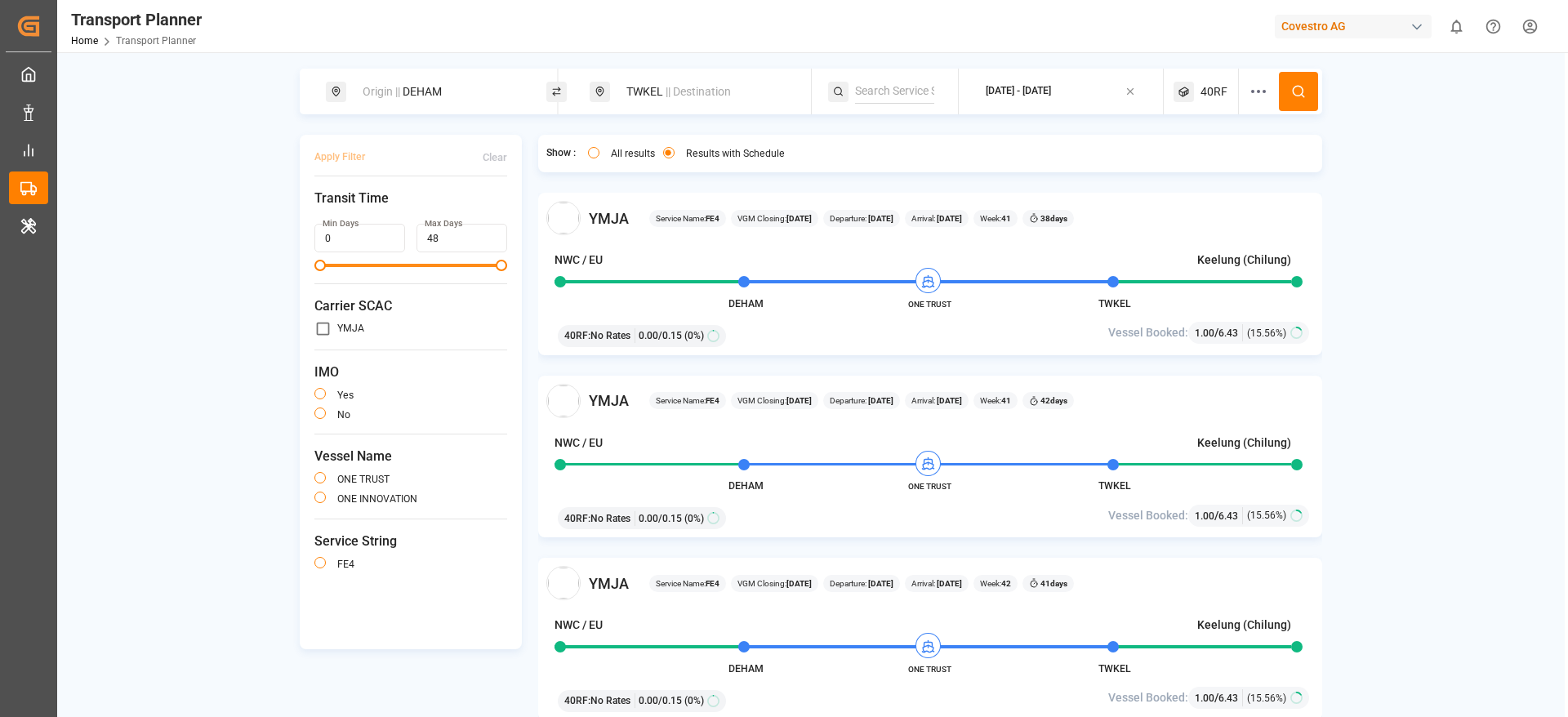
click at [680, 96] on span "|| Destination" at bounding box center [698, 91] width 65 height 13
drag, startPoint x: 769, startPoint y: 201, endPoint x: 777, endPoint y: 206, distance: 9.4
click at [771, 201] on input "TWKEL" at bounding box center [691, 211] width 165 height 24
click at [777, 206] on icon at bounding box center [779, 212] width 11 height 11
click at [673, 211] on input at bounding box center [691, 211] width 165 height 24
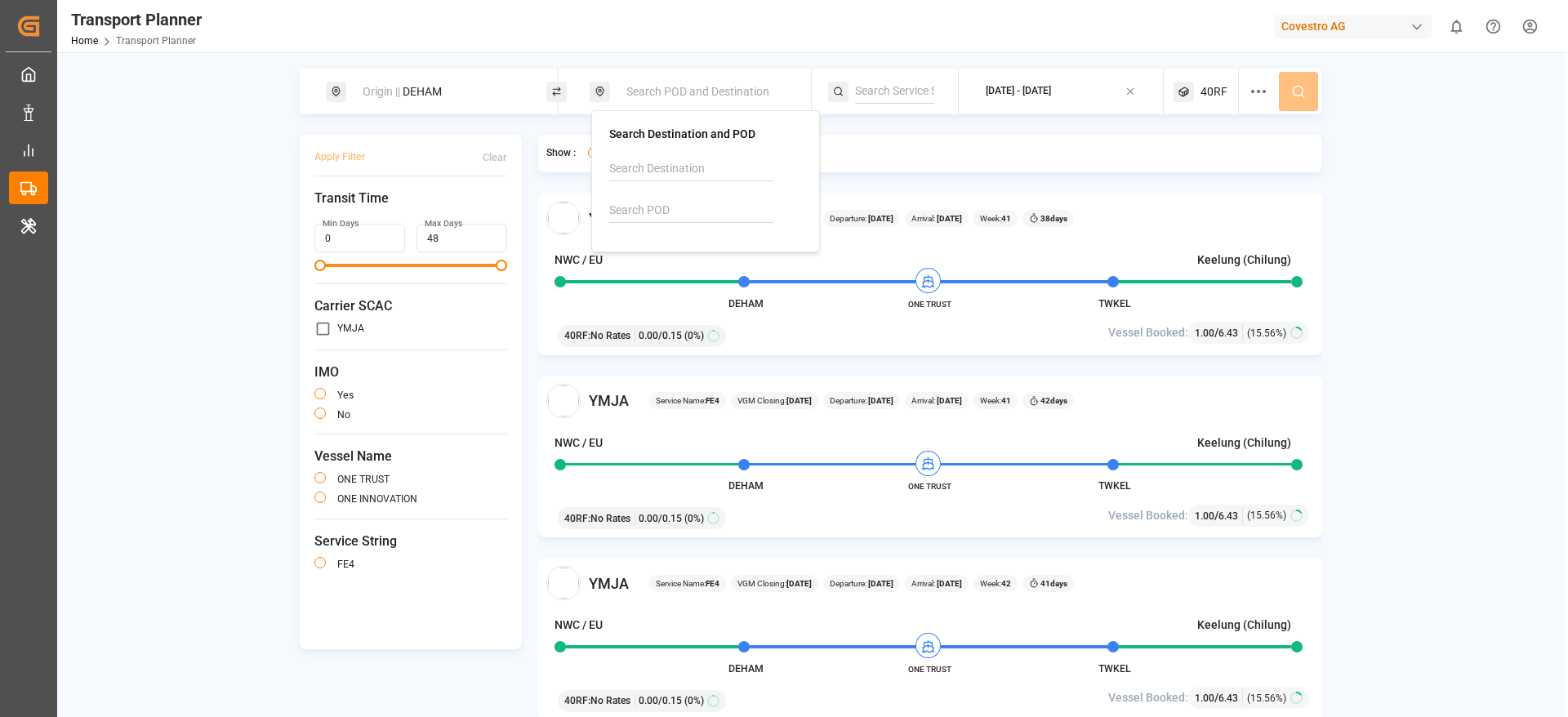
paste input "TWKHH"
type input "TWKHH"
click at [707, 259] on div "TWKHH Kaohsiung" at bounding box center [708, 263] width 158 height 34
drag, startPoint x: 1319, startPoint y: 164, endPoint x: 1320, endPoint y: 143, distance: 21.0
click at [1320, 162] on div "Show : All results Results with Schedule" at bounding box center [930, 153] width 784 height 38
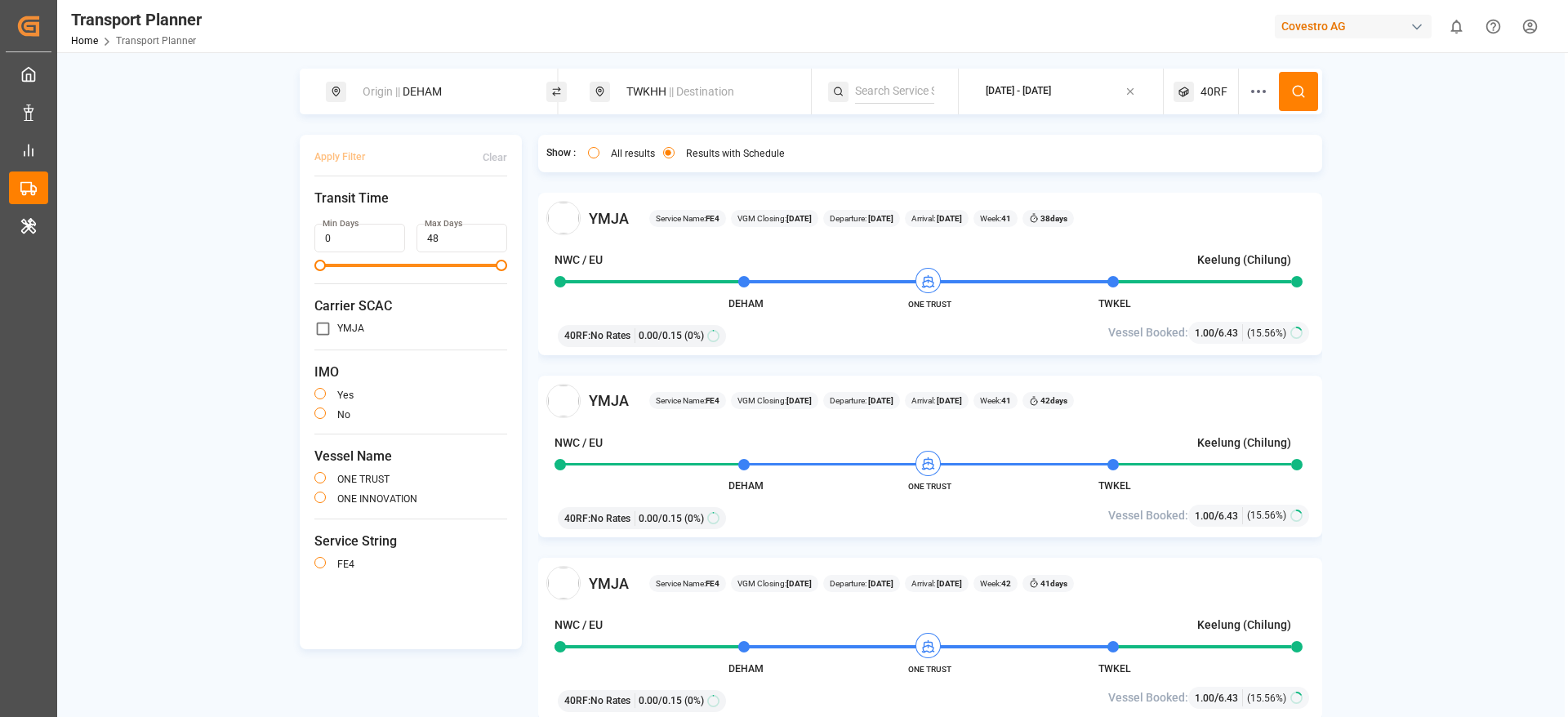
click at [434, 91] on div "Origin || DEHAM" at bounding box center [441, 92] width 177 height 30
click at [515, 217] on icon at bounding box center [515, 223] width 11 height 11
click at [421, 210] on input at bounding box center [426, 222] width 165 height 24
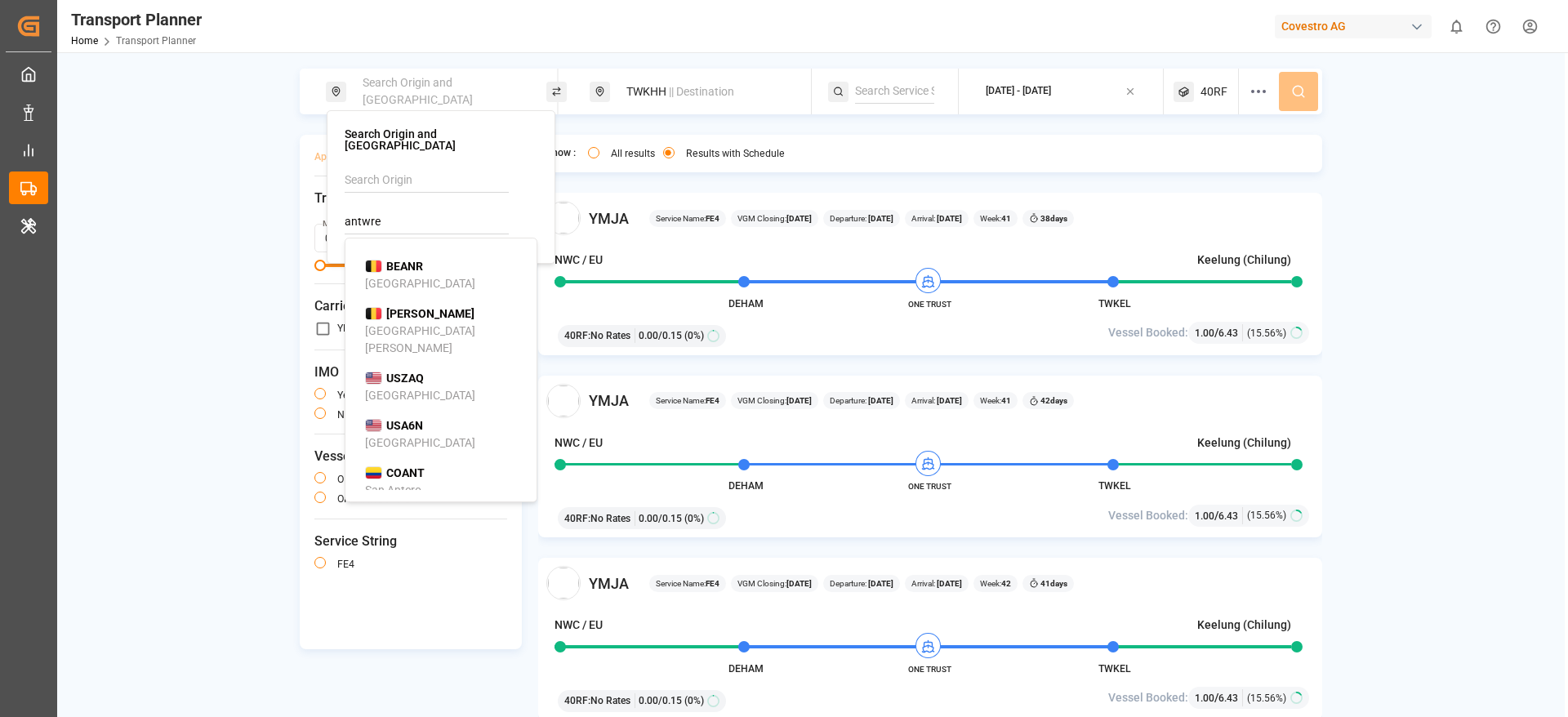
click at [412, 270] on div "BEANR Antwerp" at bounding box center [444, 275] width 158 height 34
type input "BEANR"
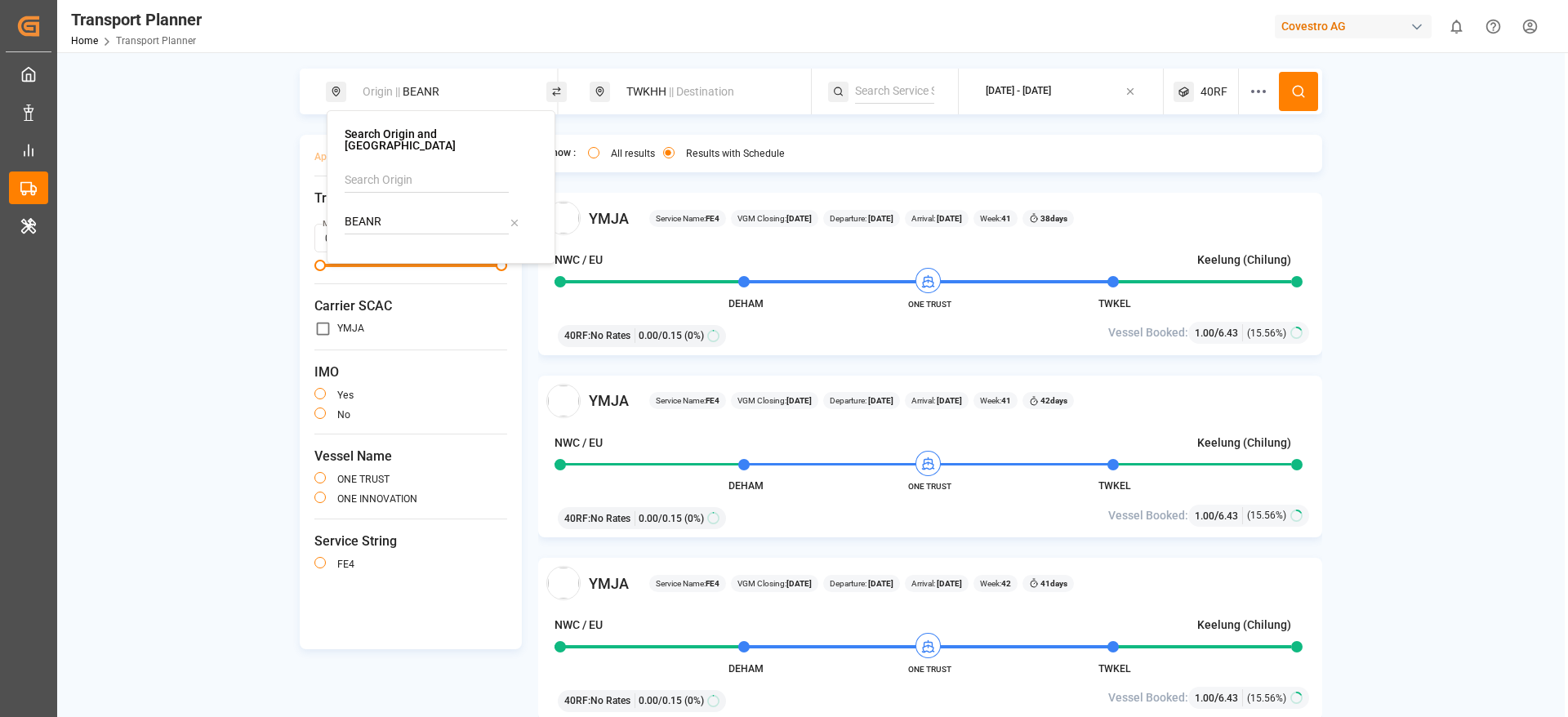
click at [1383, 104] on div "Origin || BEANR TWKHH || Destination 2025-10-06 - 2025-11-30 40RF Apply Filter …" at bounding box center [811, 418] width 1508 height 698
click at [1309, 96] on button at bounding box center [1299, 91] width 40 height 40
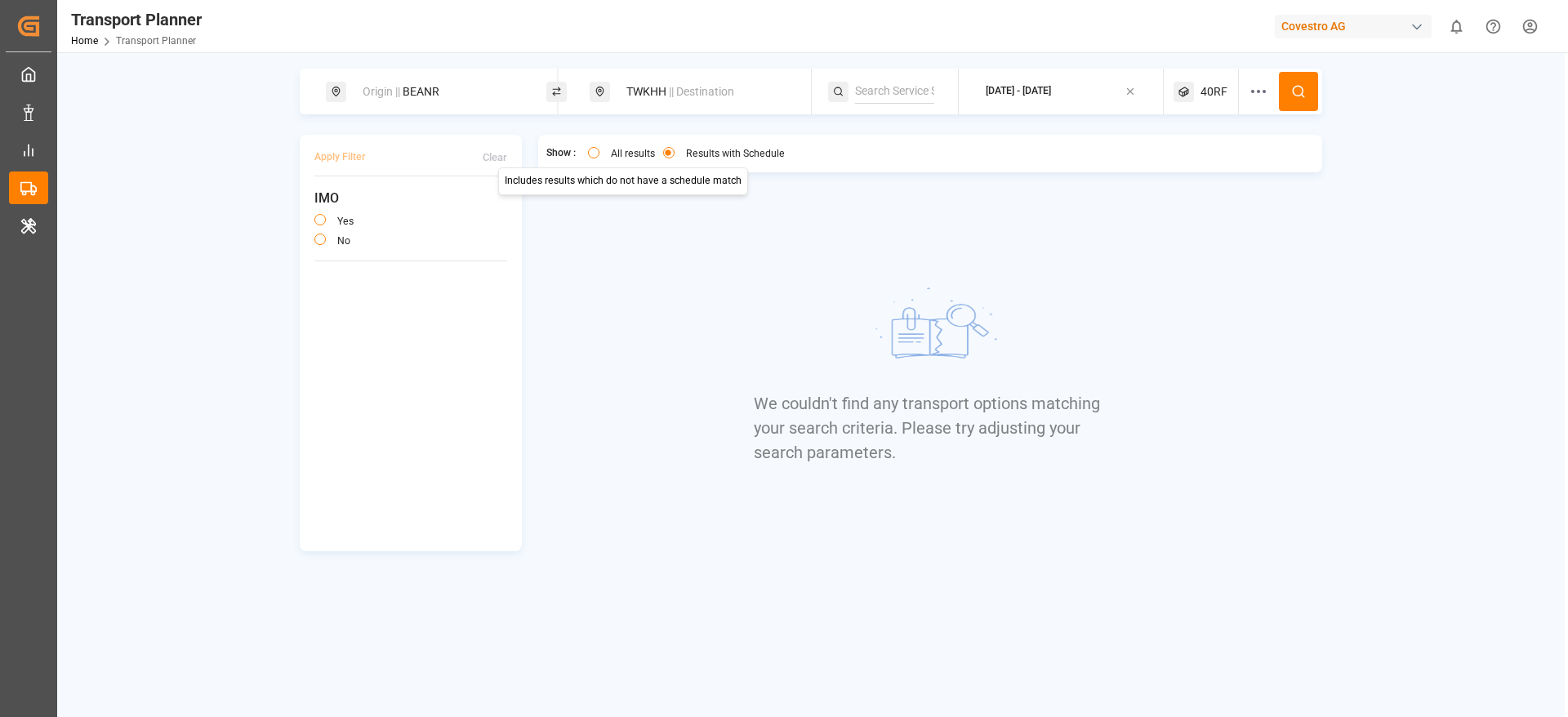
click at [593, 153] on button "All results" at bounding box center [594, 152] width 11 height 11
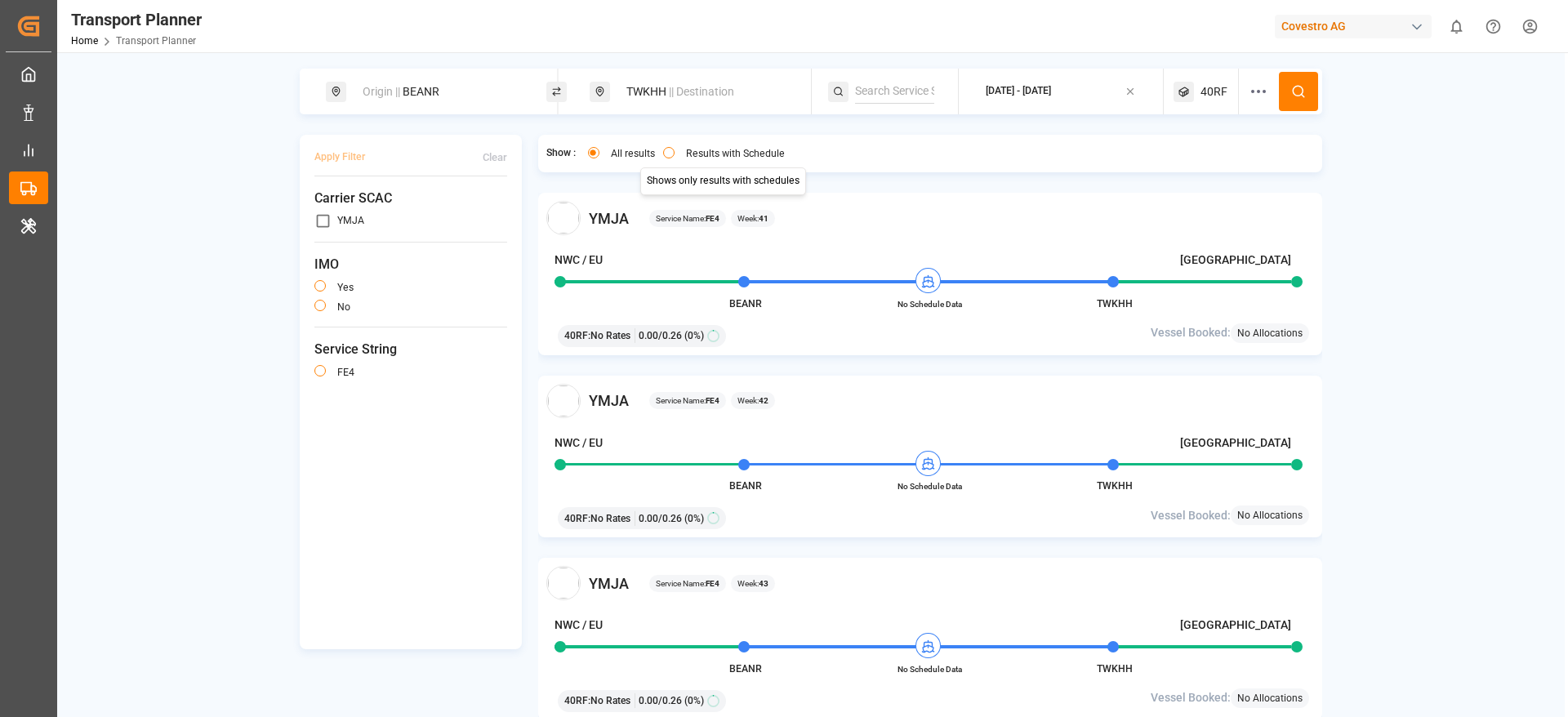
click at [722, 155] on label "Results with Schedule" at bounding box center [735, 153] width 99 height 9
click at [674, 155] on button "Results with Schedule" at bounding box center [669, 152] width 11 height 11
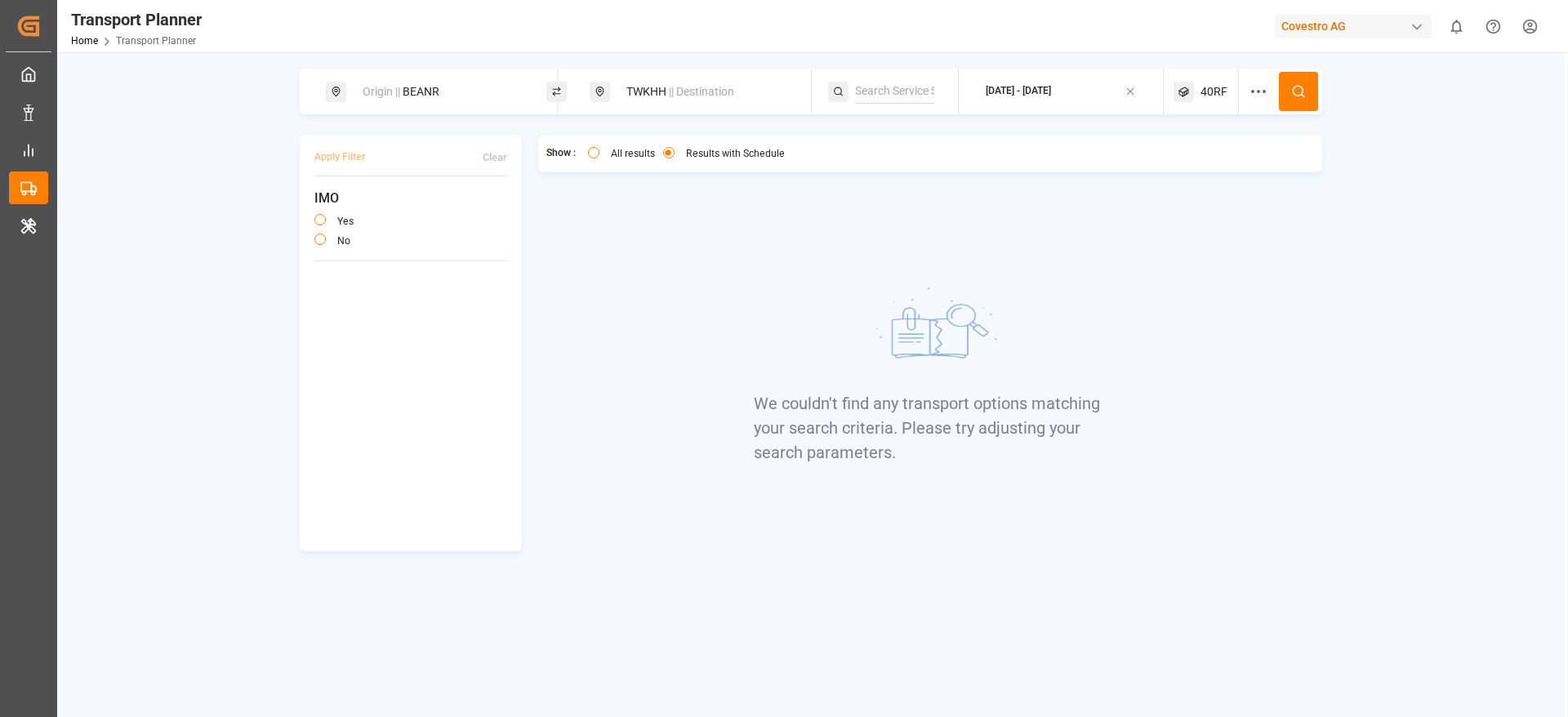
click at [1336, 28] on div "Covestro AG" at bounding box center [1353, 26] width 157 height 24
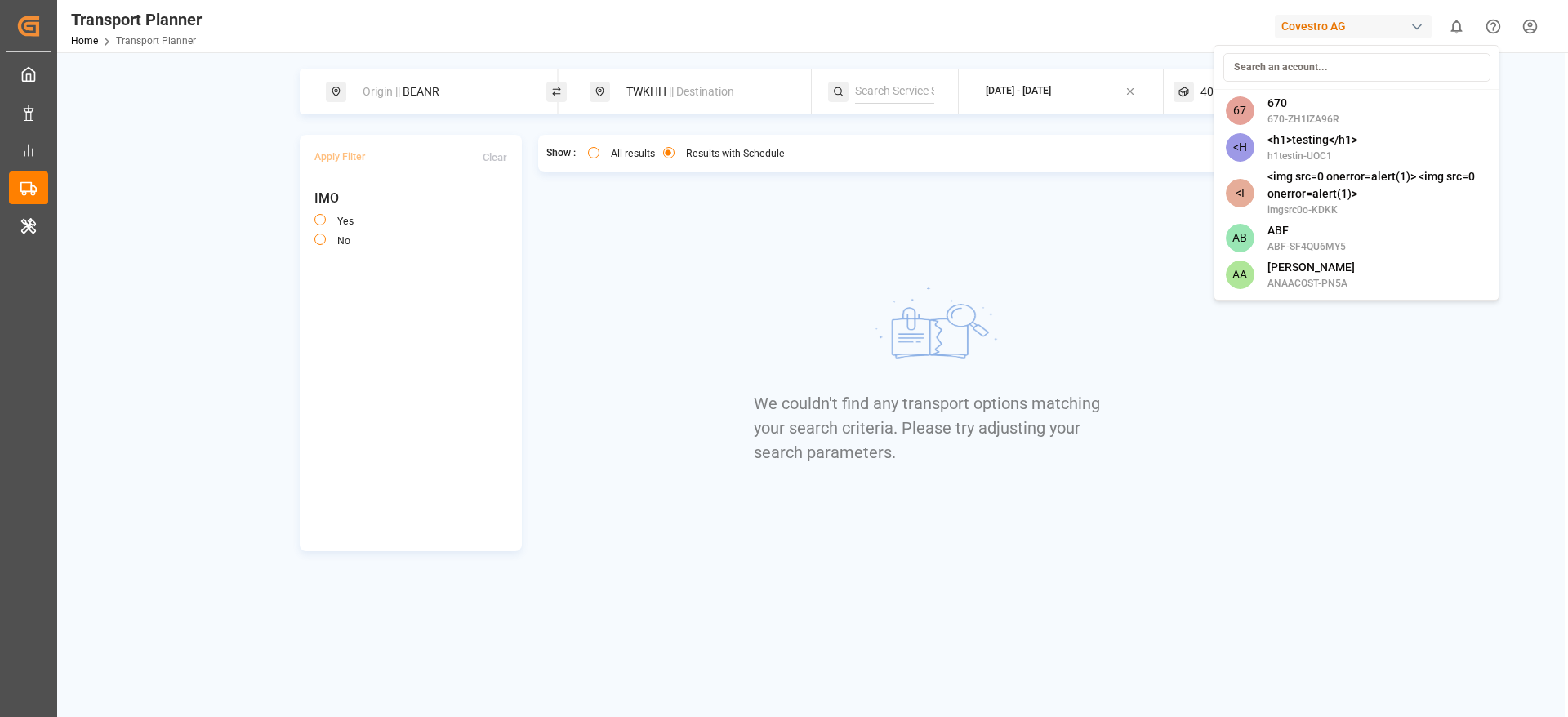
type input "e"
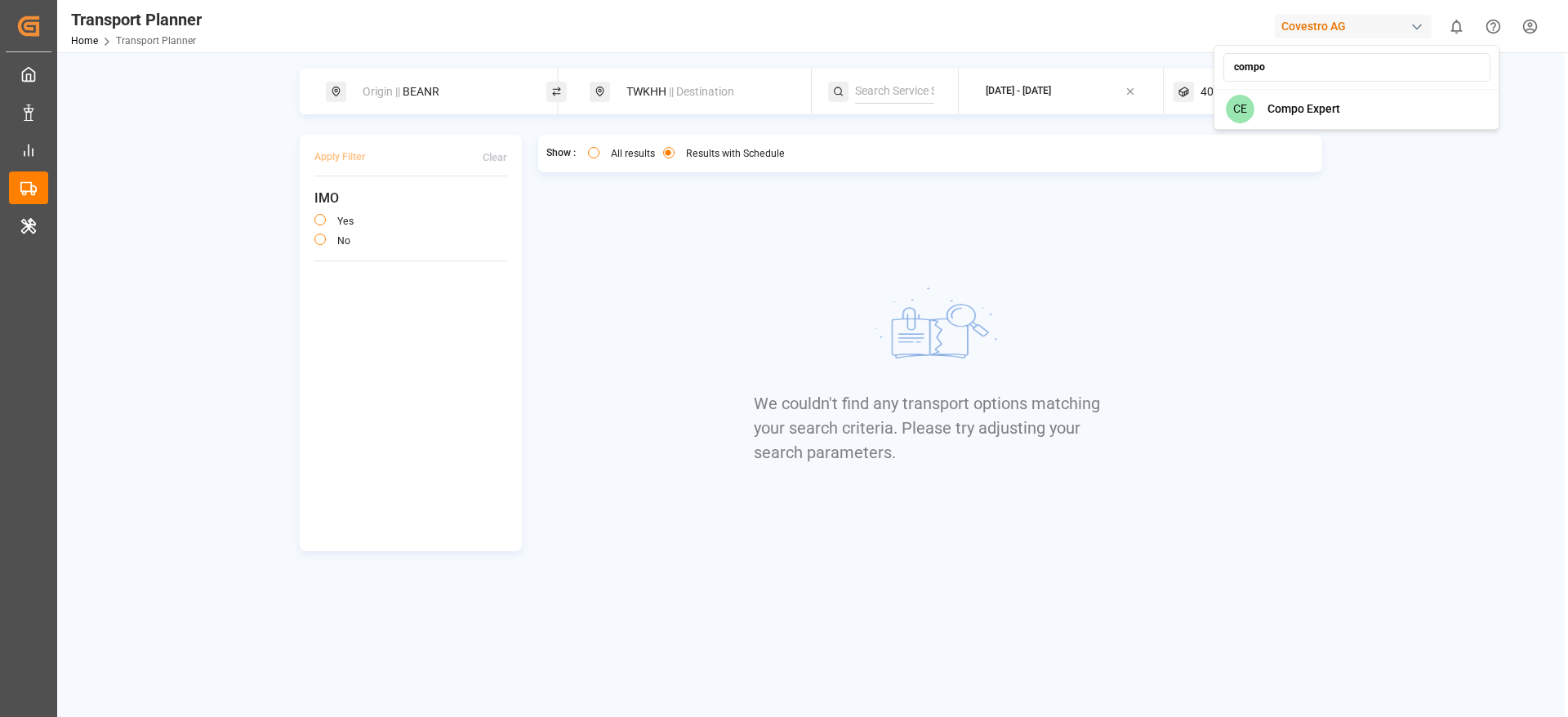
type input "compo"
